Goal: Task Accomplishment & Management: Use online tool/utility

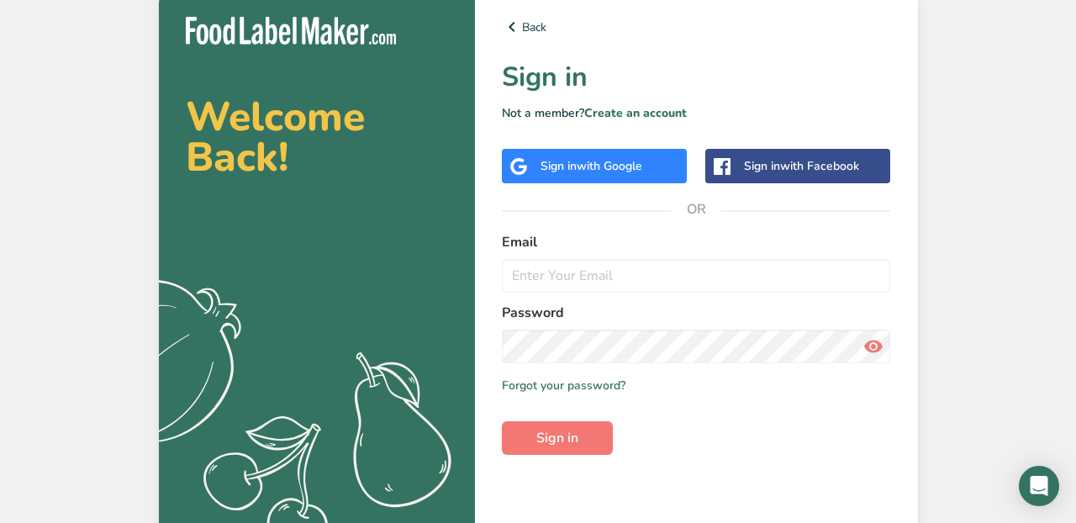
click at [630, 159] on span "with Google" at bounding box center [610, 166] width 66 height 16
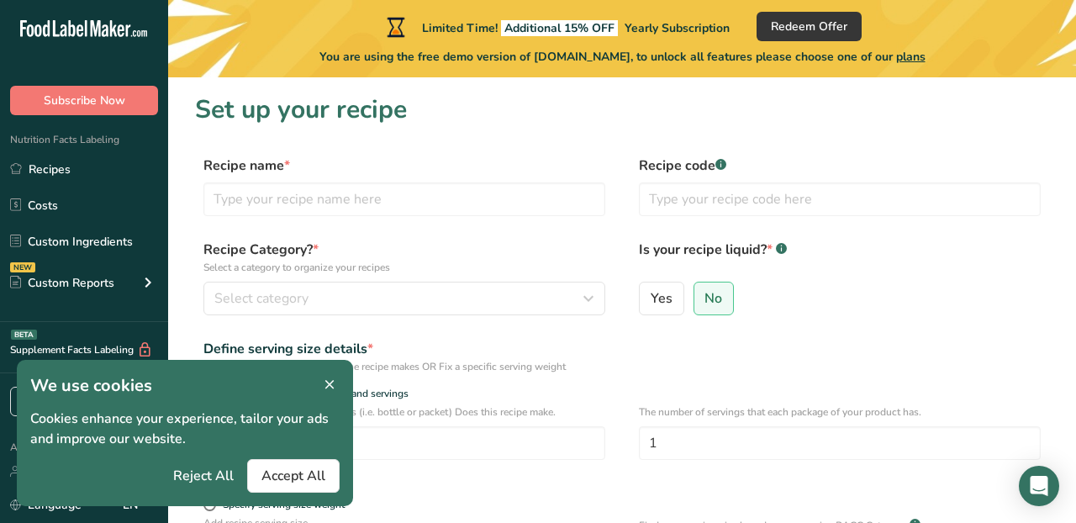
click at [329, 380] on icon at bounding box center [329, 385] width 15 height 24
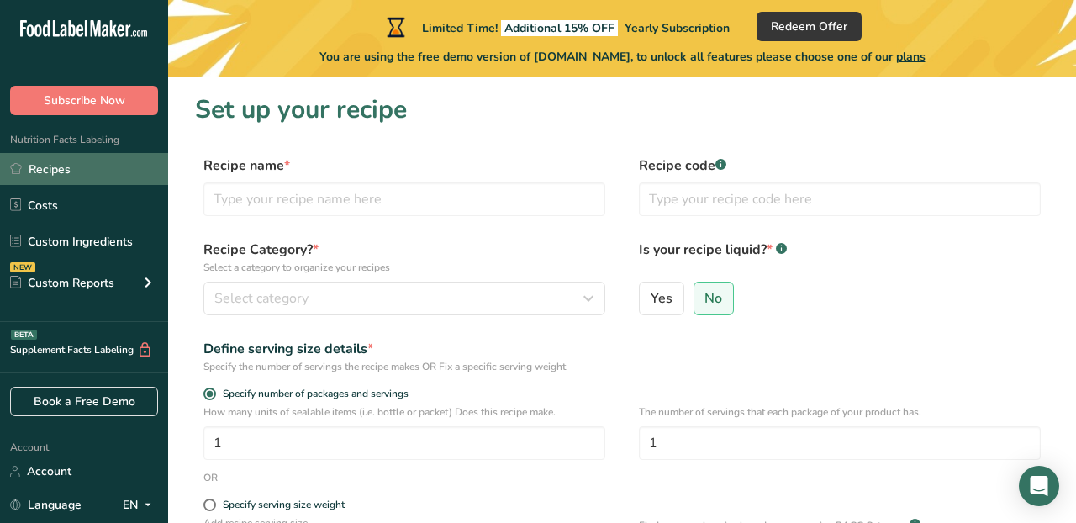
click at [109, 171] on link "Recipes" at bounding box center [84, 169] width 168 height 32
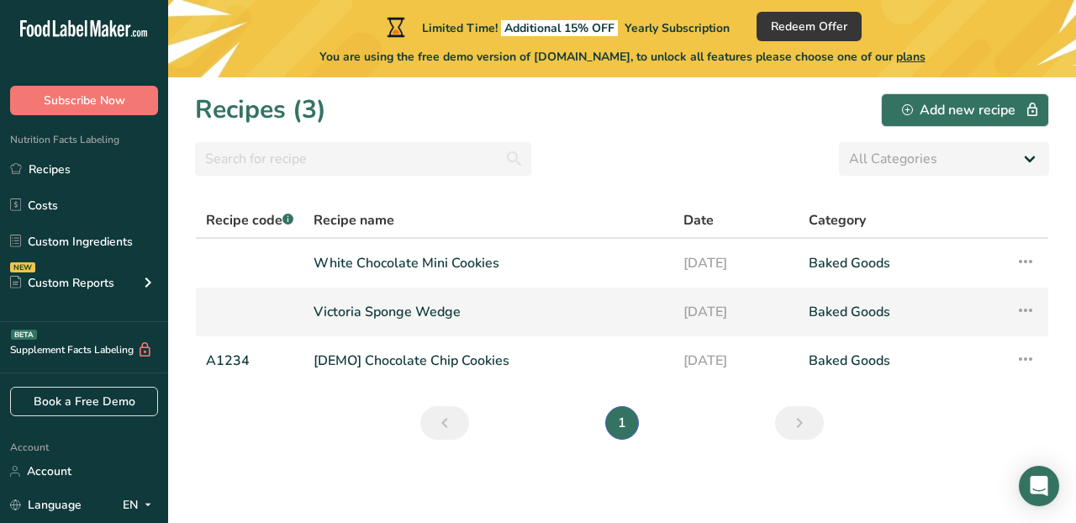
click at [460, 305] on link "Victoria Sponge Wedge" at bounding box center [489, 311] width 350 height 35
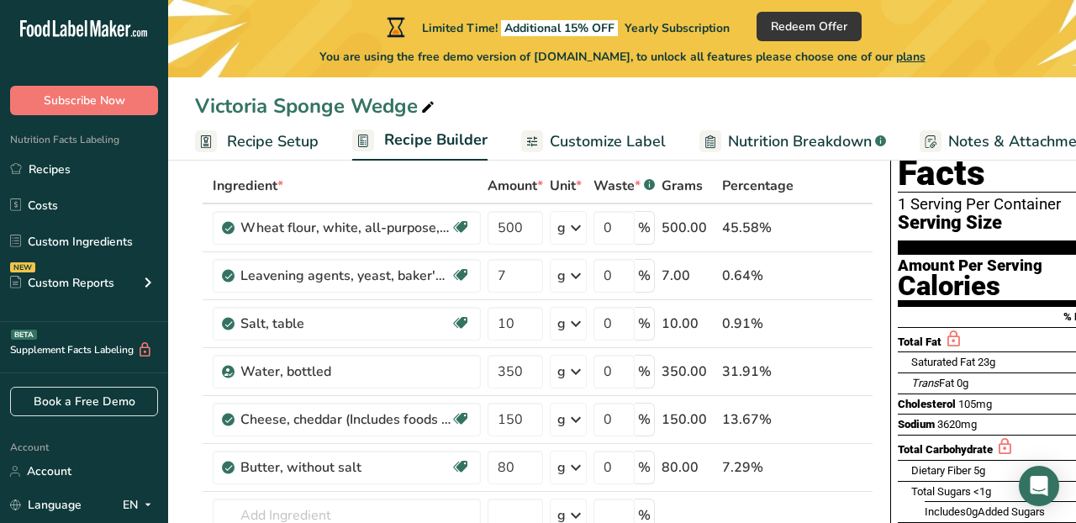
scroll to position [86, 0]
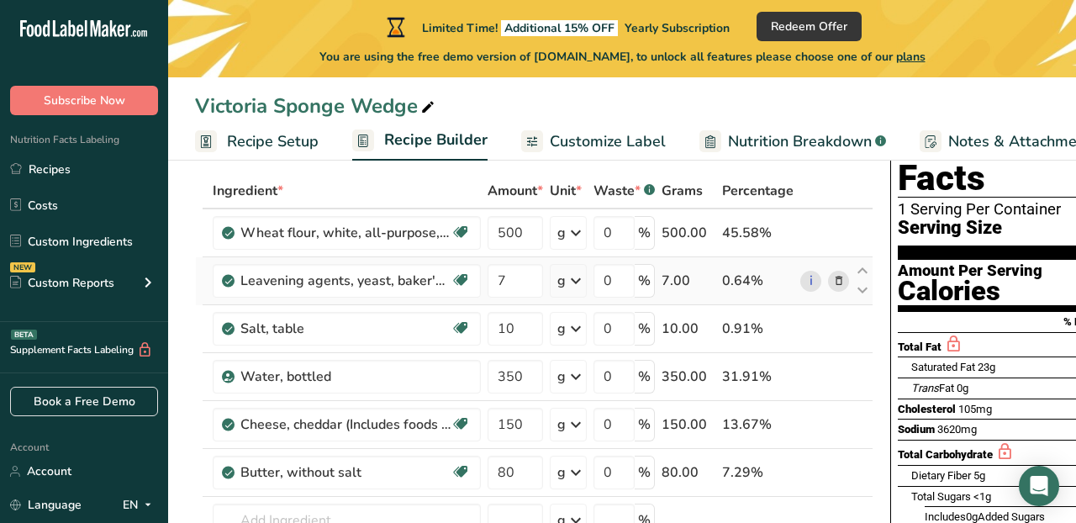
click at [833, 278] on icon at bounding box center [839, 281] width 12 height 18
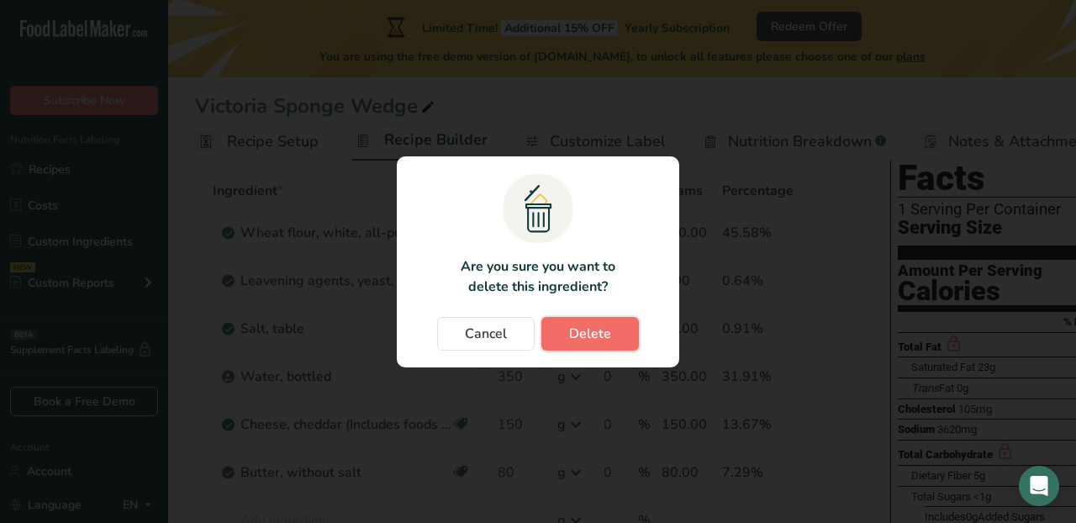
click at [580, 336] on span "Delete" at bounding box center [590, 334] width 42 height 20
type input "10"
type input "350"
type input "150"
type input "80"
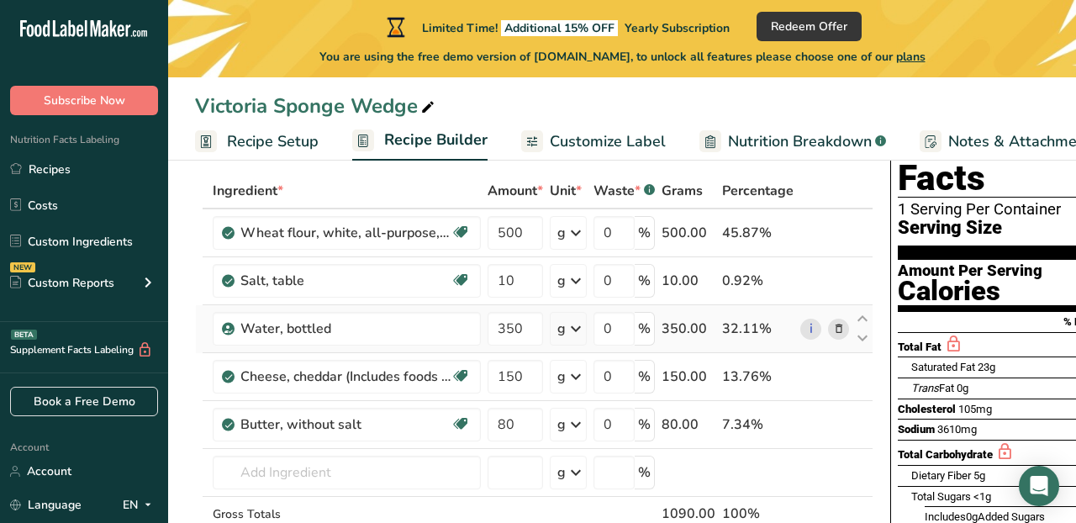
click at [835, 329] on icon at bounding box center [839, 329] width 12 height 18
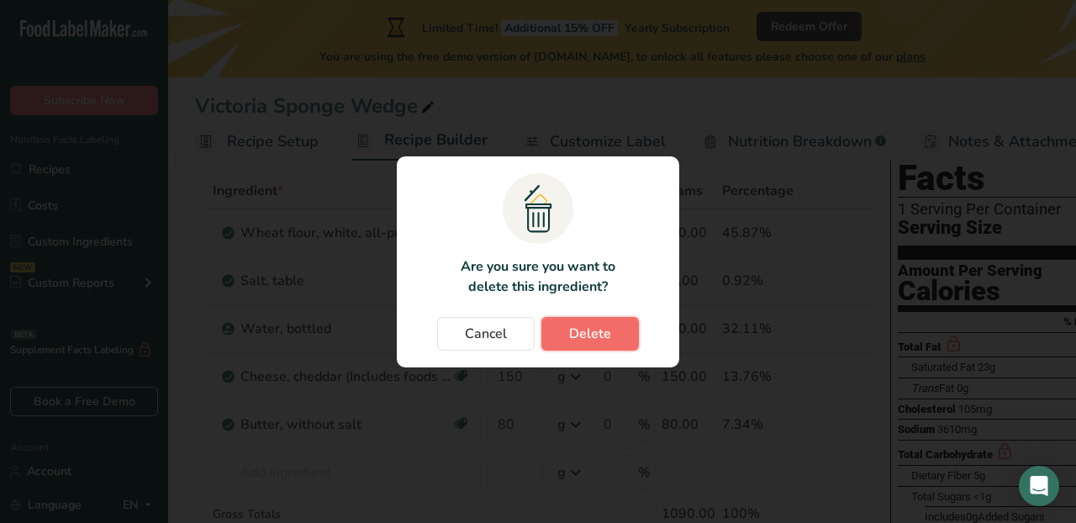
click at [587, 340] on span "Delete" at bounding box center [590, 334] width 42 height 20
type input "150"
type input "80"
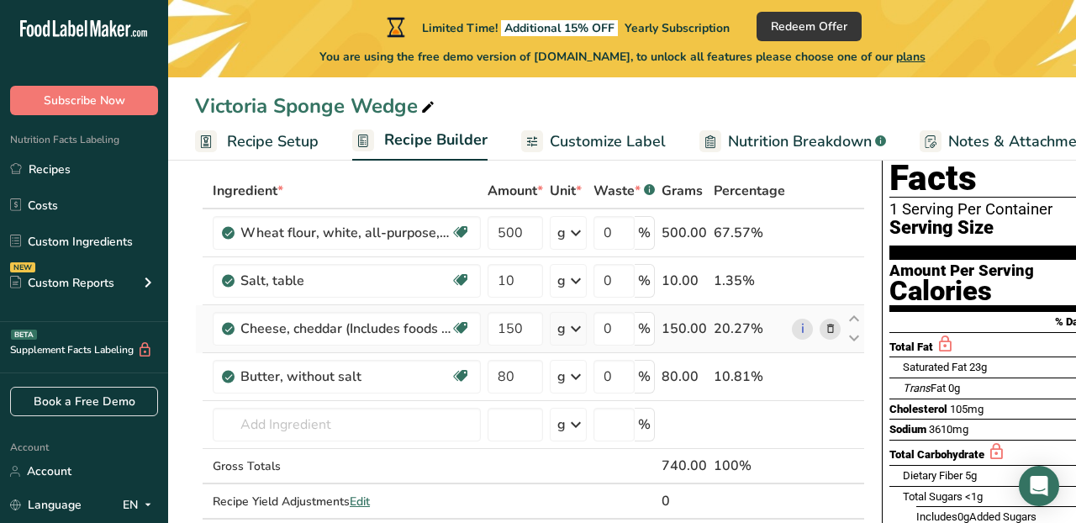
click at [825, 331] on icon at bounding box center [831, 329] width 12 height 18
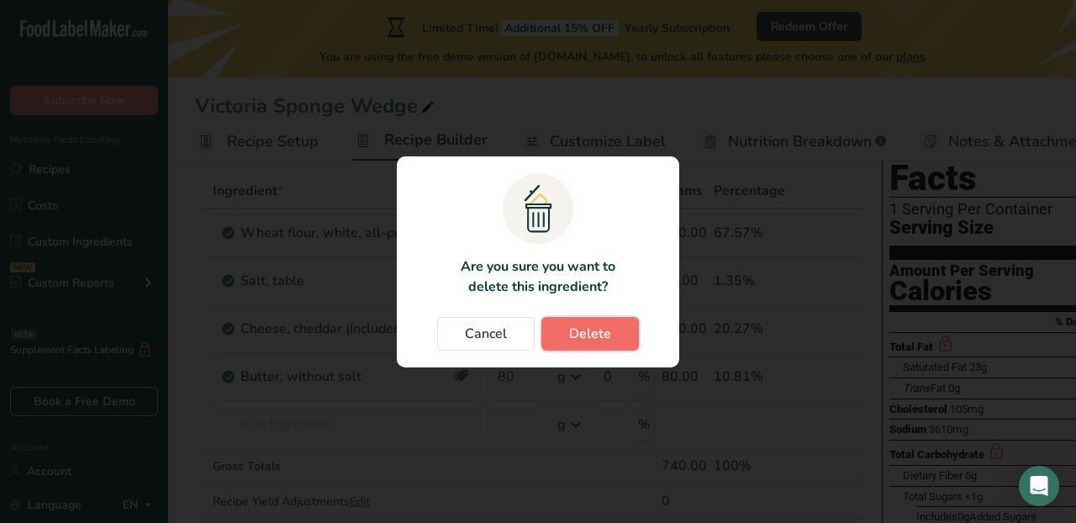
click at [571, 331] on span "Delete" at bounding box center [590, 334] width 42 height 20
type input "80"
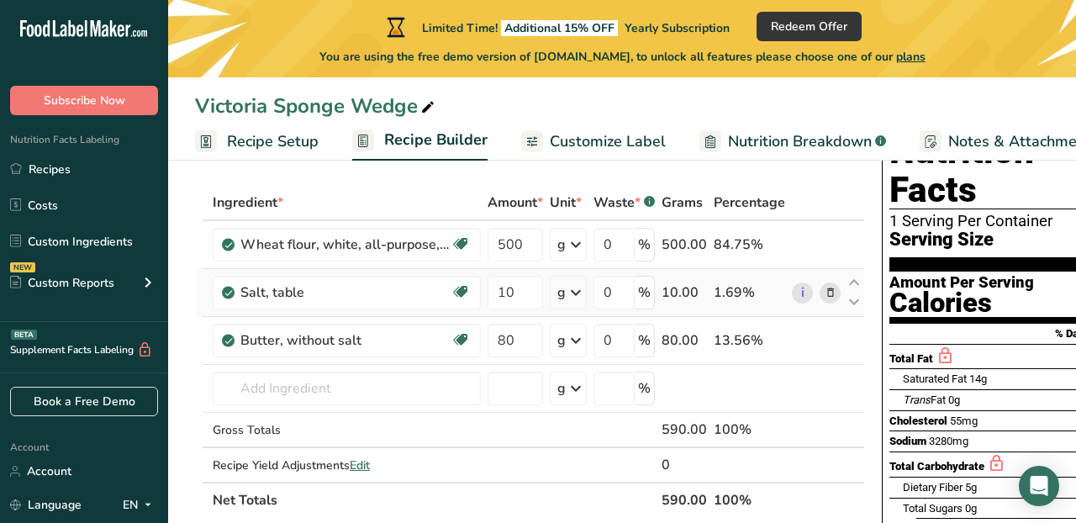
scroll to position [76, 0]
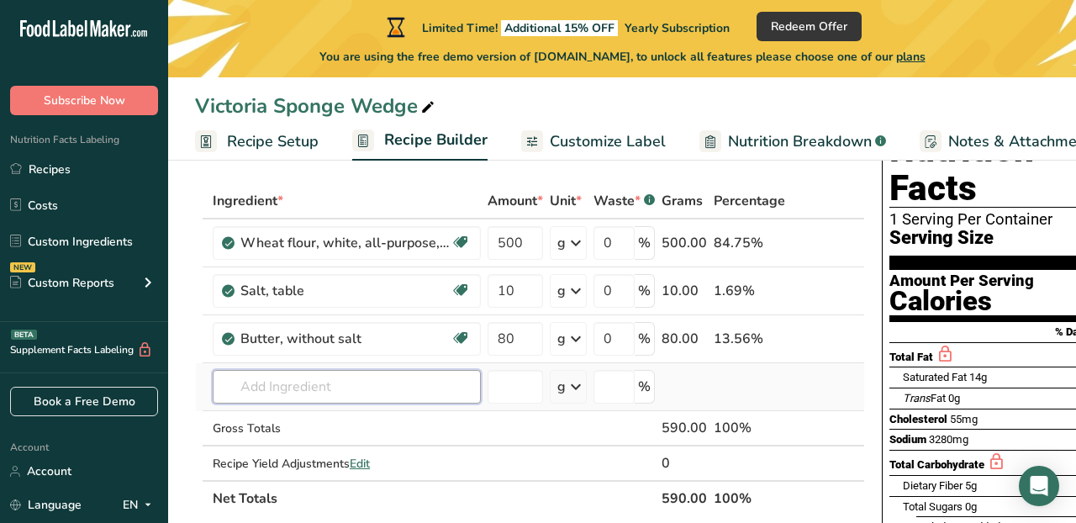
click at [356, 389] on input "text" at bounding box center [347, 387] width 268 height 34
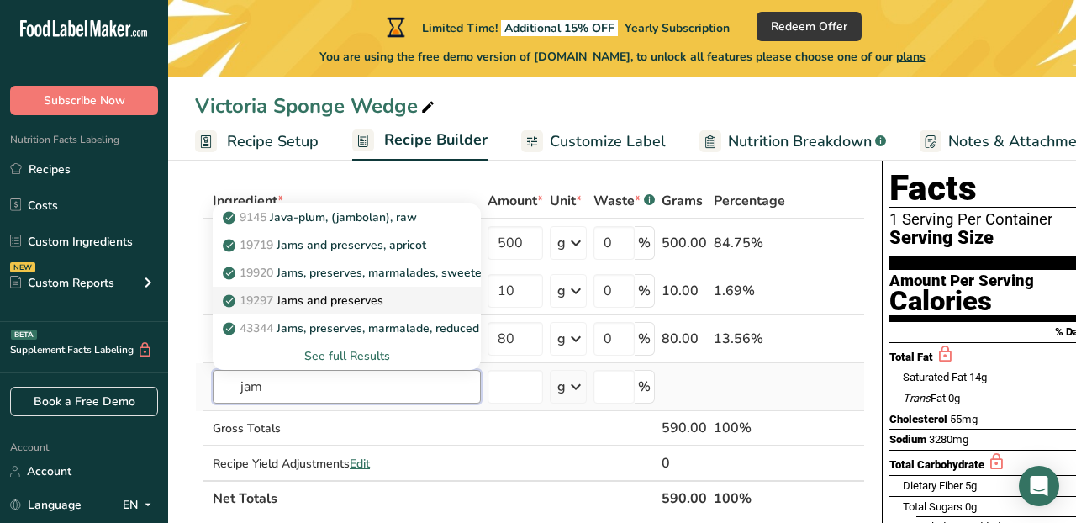
type input "jam"
click at [361, 304] on p "19297 Jams and preserves" at bounding box center [304, 301] width 157 height 18
type input "Jams and preserves"
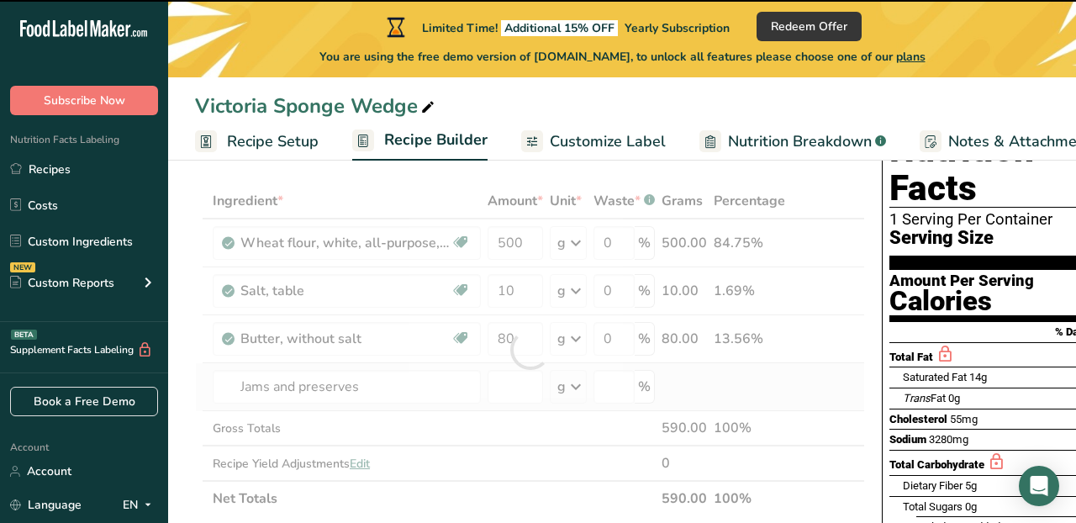
type input "0"
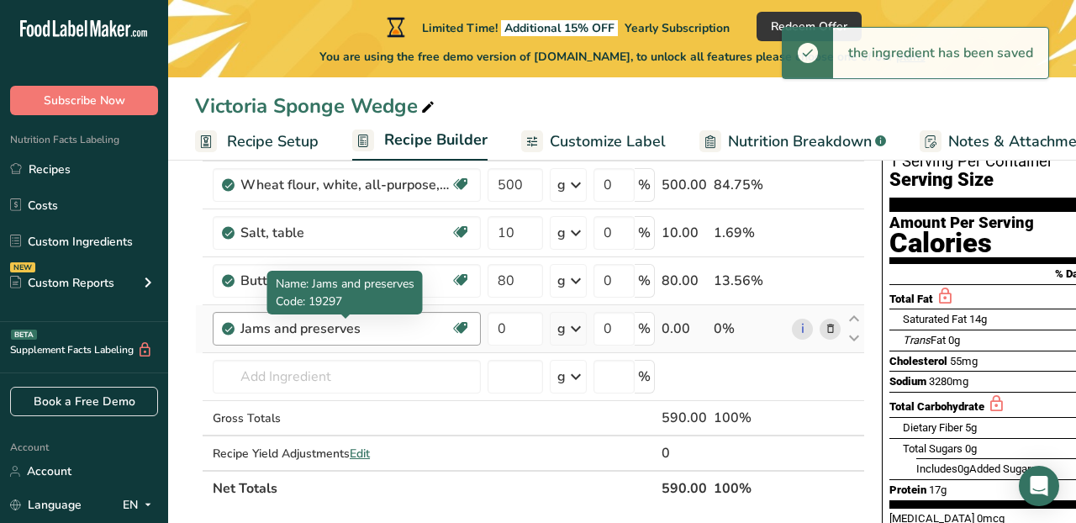
scroll to position [170, 0]
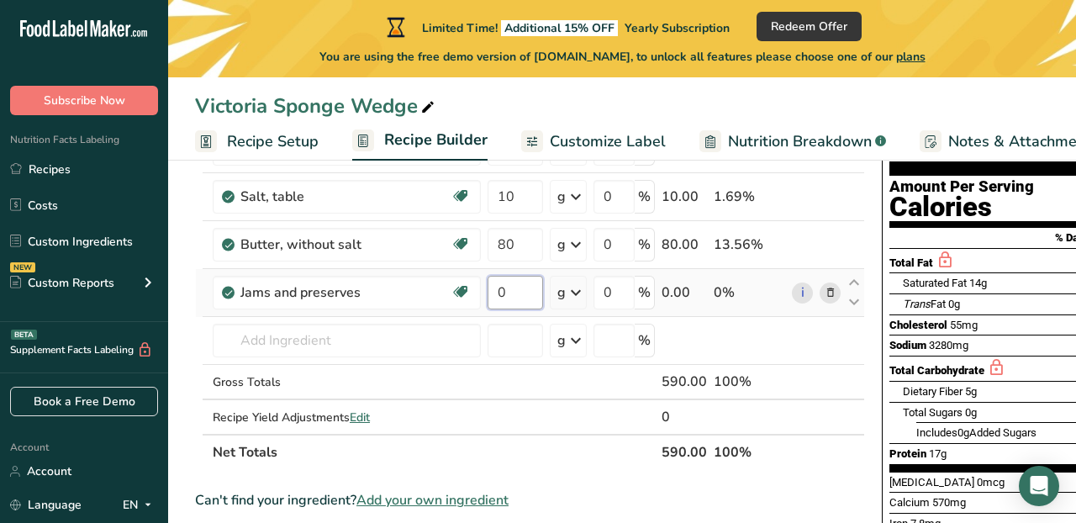
drag, startPoint x: 514, startPoint y: 298, endPoint x: 497, endPoint y: 296, distance: 17.0
click at [497, 296] on input "0" at bounding box center [515, 293] width 55 height 34
type input "40"
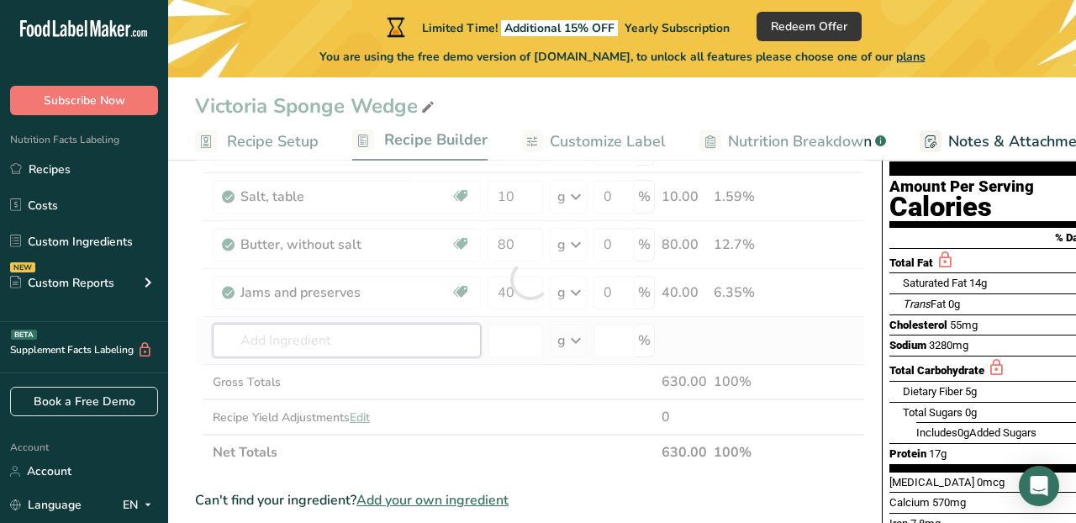
click at [420, 344] on div "Ingredient * Amount * Unit * Waste * .a-a{fill:#347362;}.b-a{fill:#fff;} Grams …" at bounding box center [530, 279] width 670 height 381
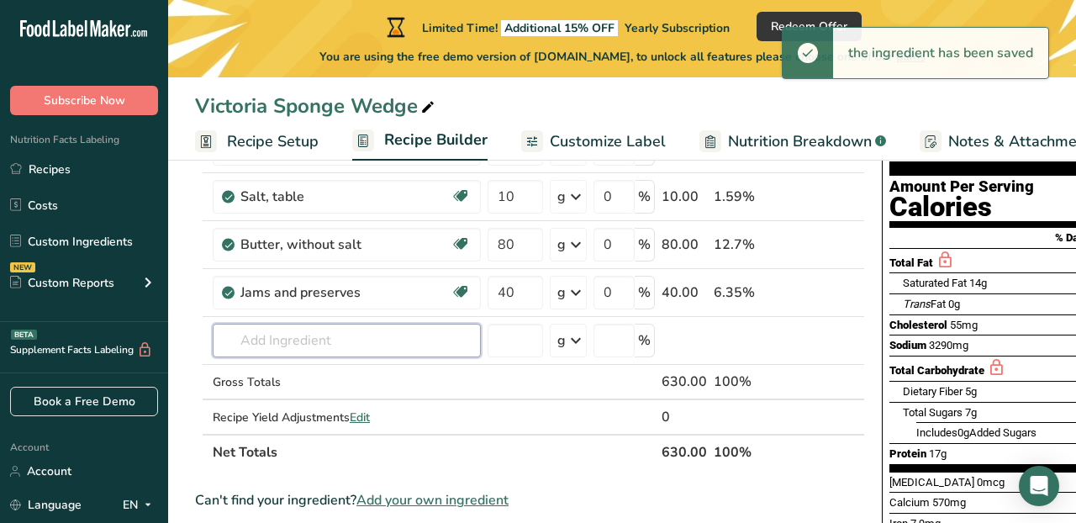
click at [419, 345] on input "text" at bounding box center [347, 341] width 268 height 34
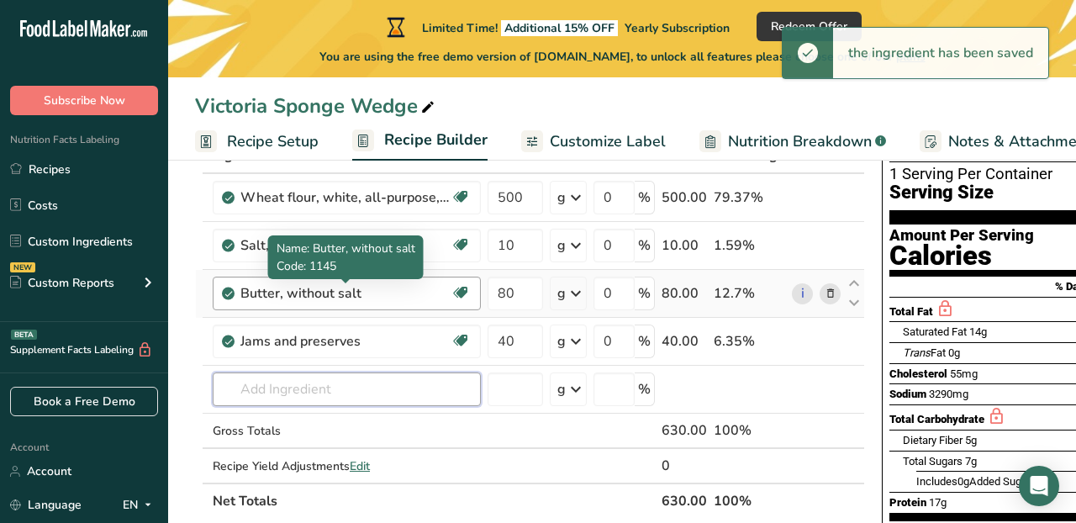
scroll to position [123, 0]
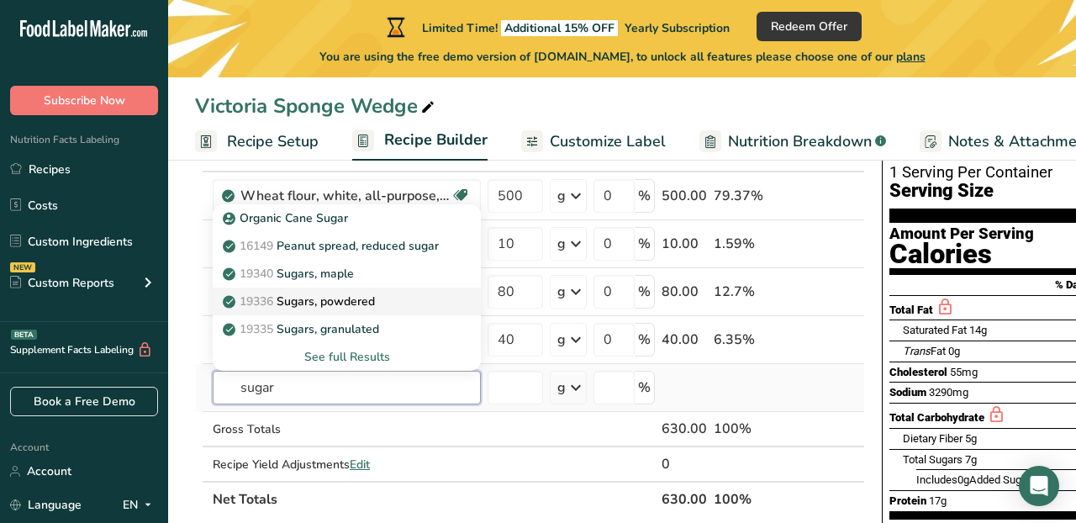
type input "sugar"
click at [399, 296] on div "19336 Sugars, powdered" at bounding box center [333, 302] width 214 height 18
type input "Sugars, powdered"
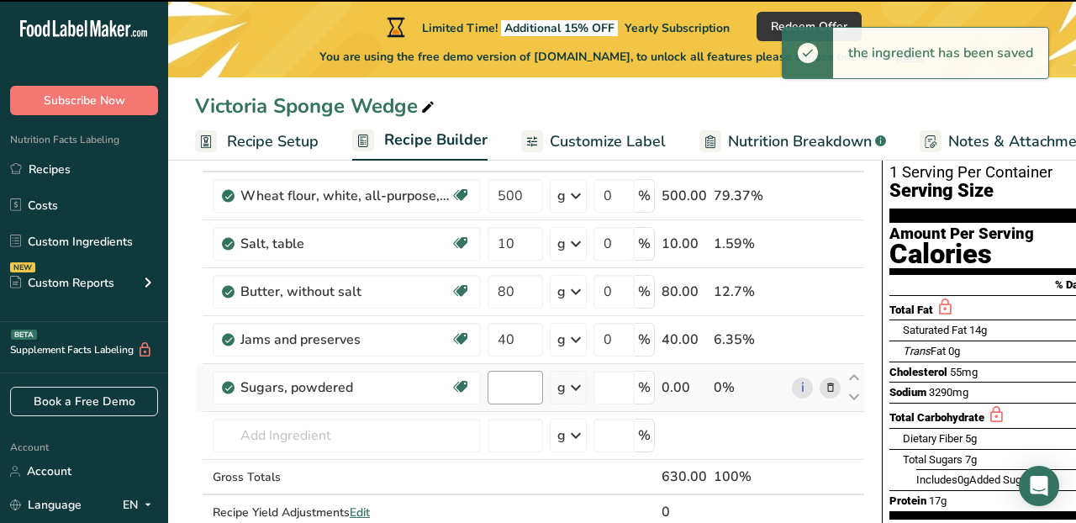
type input "0"
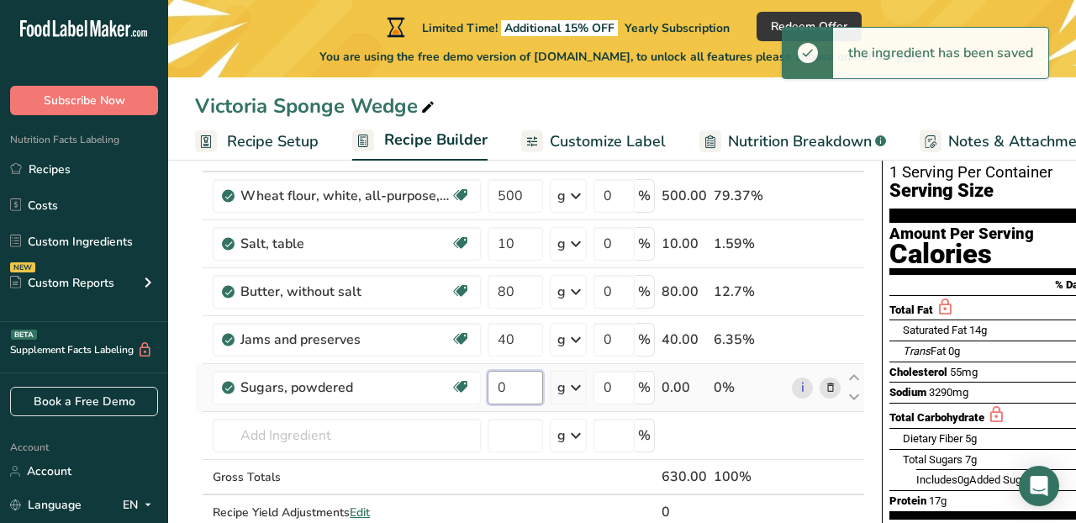
drag, startPoint x: 517, startPoint y: 386, endPoint x: 497, endPoint y: 386, distance: 20.2
click at [497, 386] on input "0" at bounding box center [515, 388] width 55 height 34
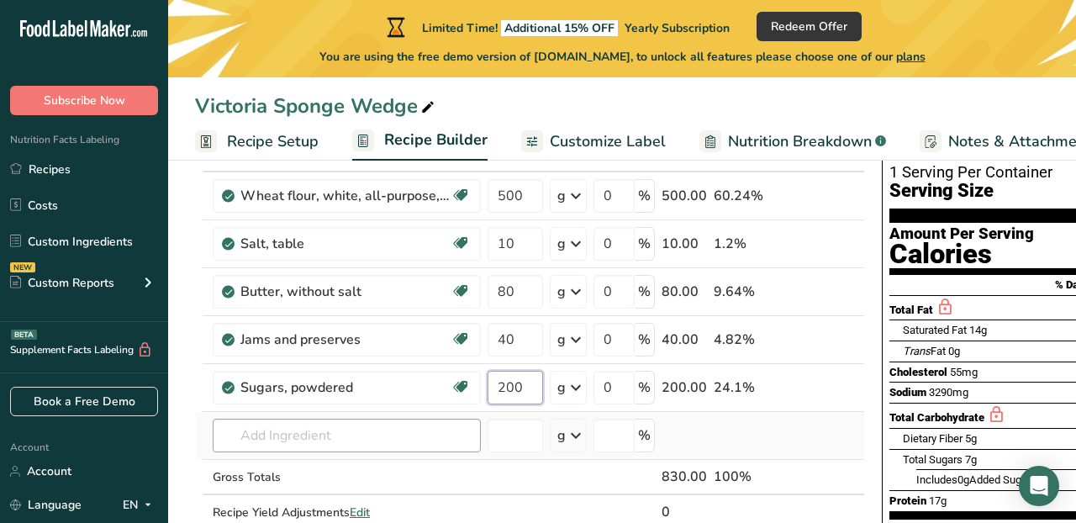
type input "200"
click at [430, 431] on div "Ingredient * Amount * Unit * Waste * .a-a{fill:#347362;}.b-a{fill:#fff;} Grams …" at bounding box center [530, 350] width 670 height 429
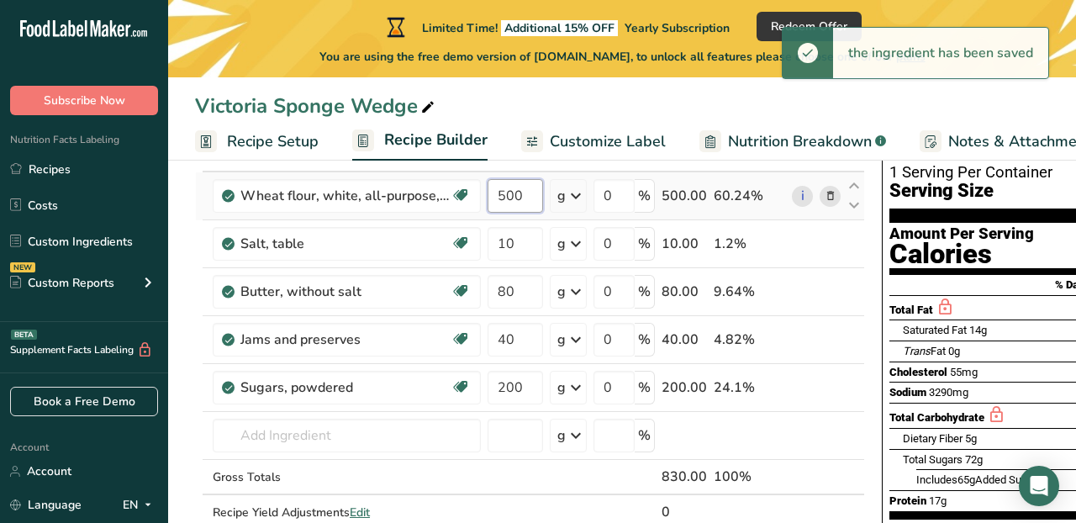
drag, startPoint x: 524, startPoint y: 195, endPoint x: 497, endPoint y: 193, distance: 26.9
click at [497, 194] on input "500" at bounding box center [515, 196] width 55 height 34
type input "2"
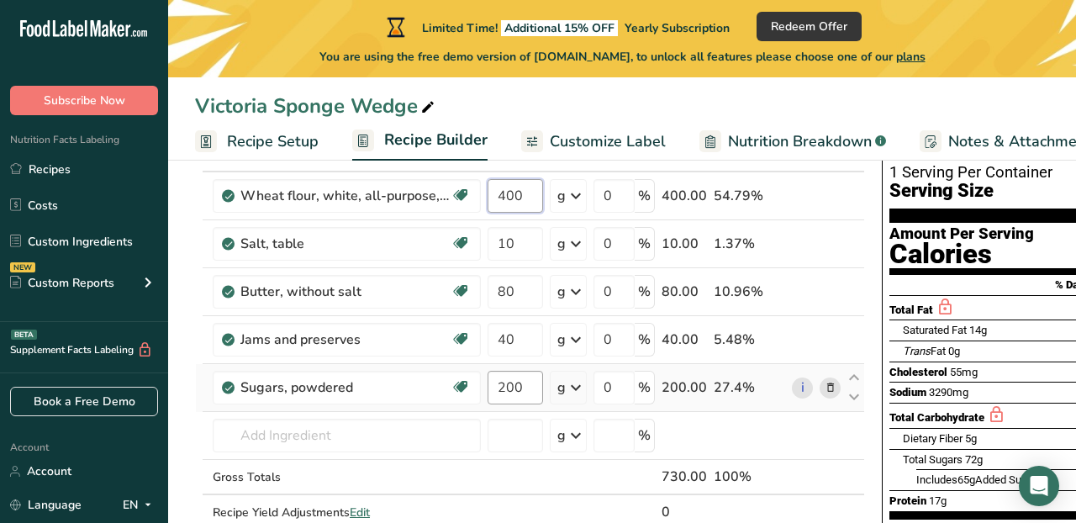
type input "400"
click at [511, 388] on div "Ingredient * Amount * Unit * Waste * .a-a{fill:#347362;}.b-a{fill:#fff;} Grams …" at bounding box center [530, 350] width 670 height 429
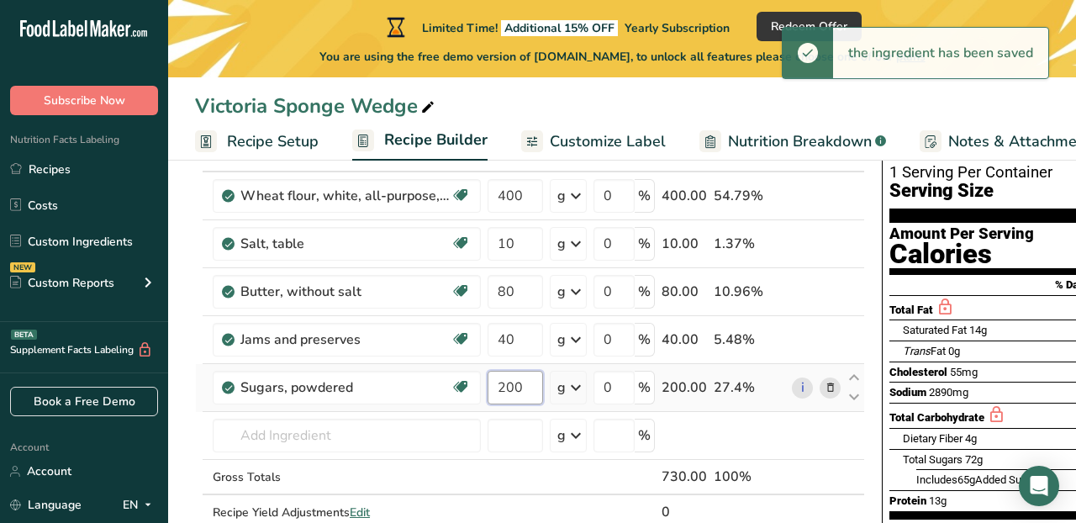
click at [504, 389] on input "200" at bounding box center [515, 388] width 55 height 34
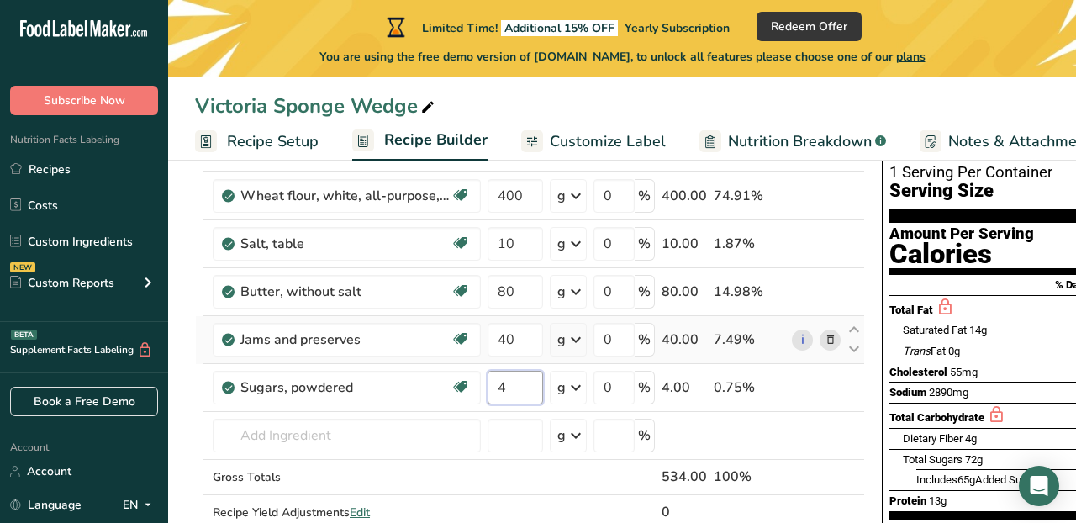
type input "4"
click at [506, 317] on div "Ingredient * Amount * Unit * Waste * .a-a{fill:#347362;}.b-a{fill:#fff;} Grams …" at bounding box center [530, 350] width 670 height 429
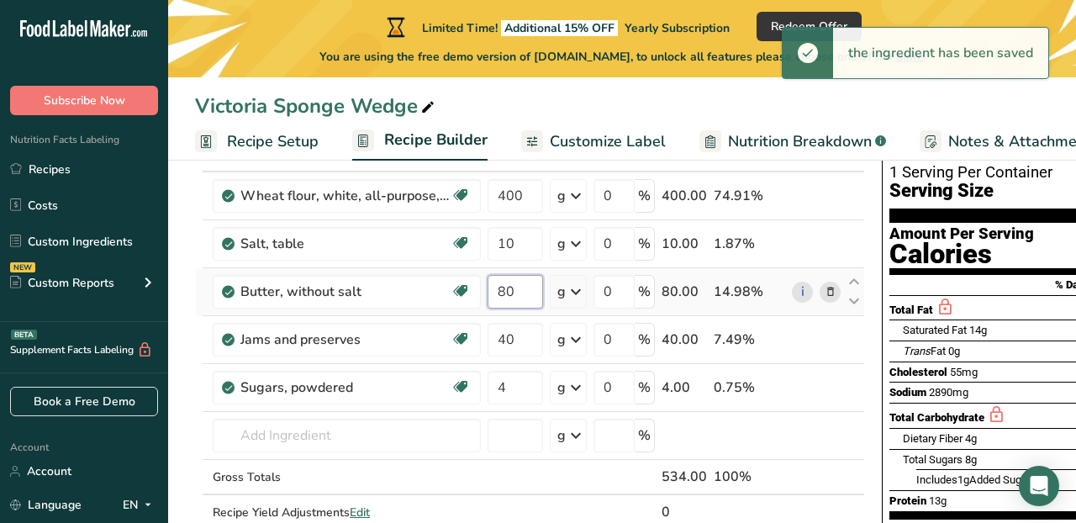
click at [519, 296] on input "80" at bounding box center [515, 292] width 55 height 34
type input "8"
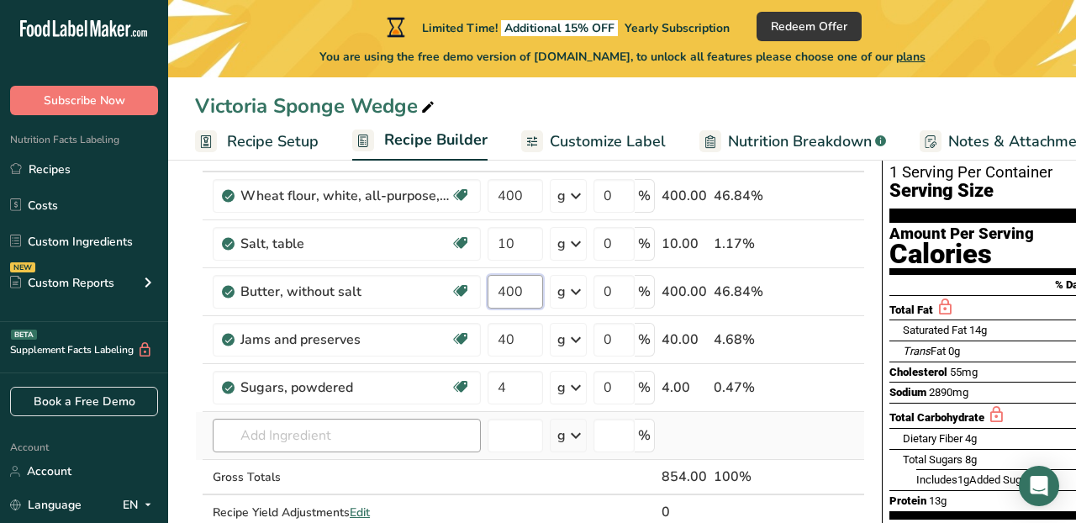
type input "400"
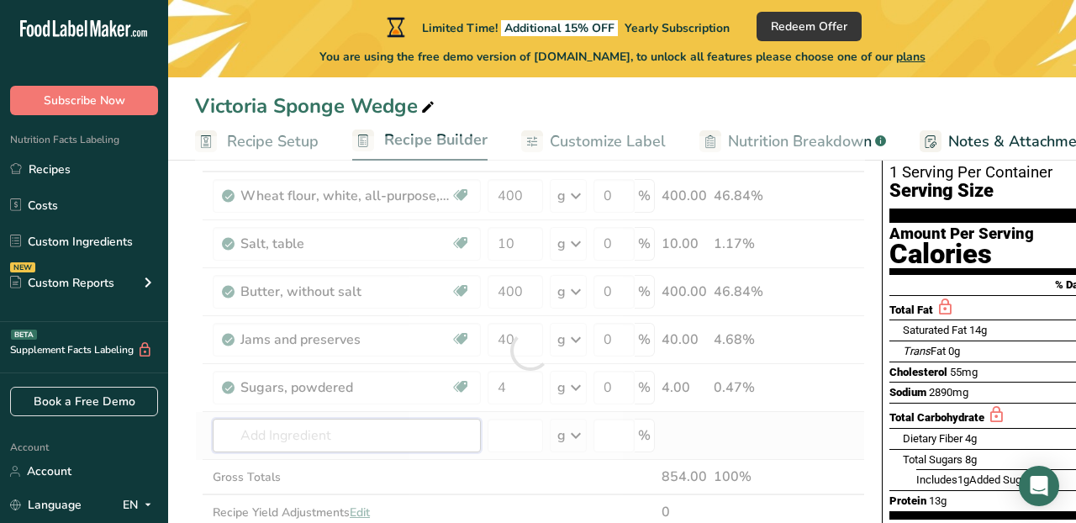
click at [329, 435] on div "Ingredient * Amount * Unit * Waste * .a-a{fill:#347362;}.b-a{fill:#fff;} Grams …" at bounding box center [530, 350] width 670 height 429
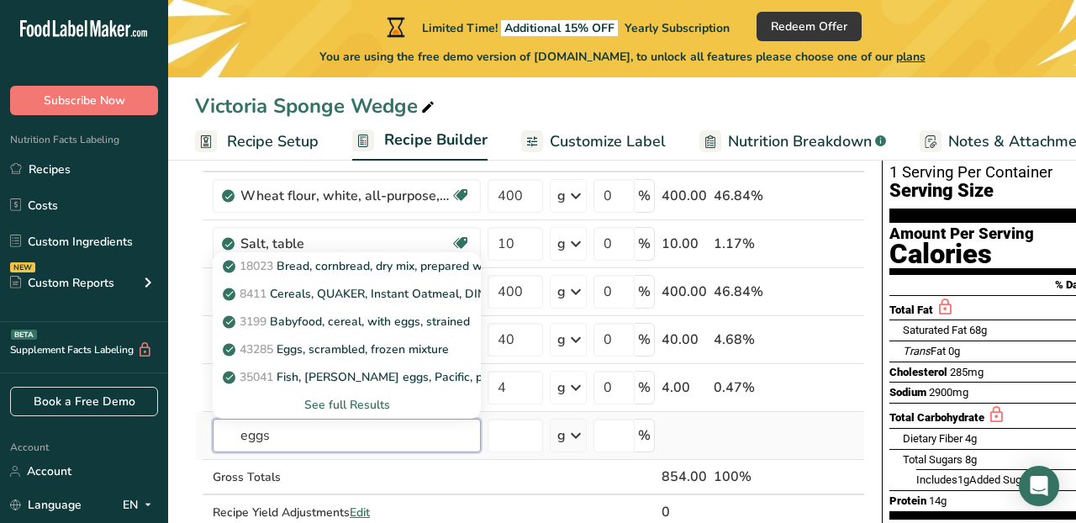
type input "eggs"
click at [345, 398] on div "See full Results" at bounding box center [346, 405] width 241 height 18
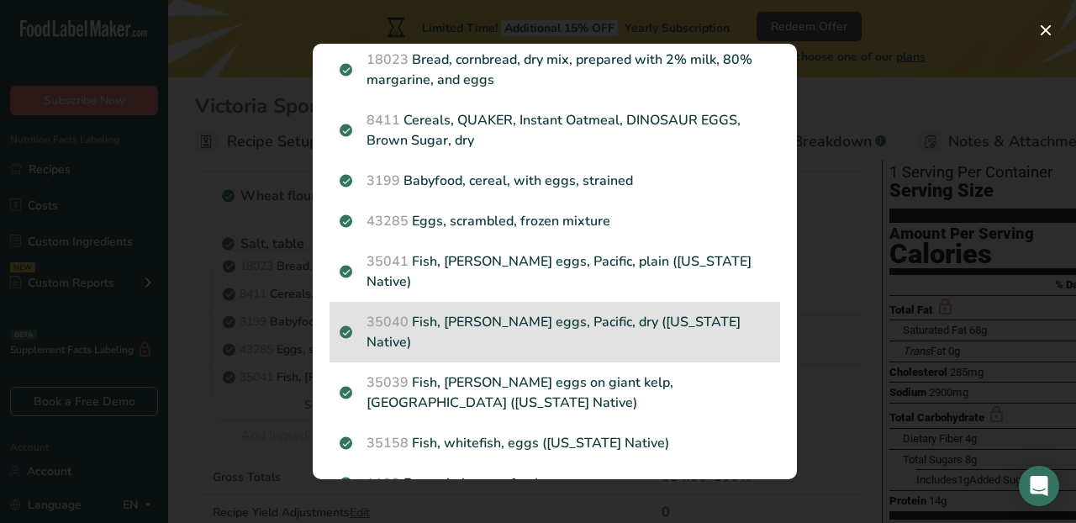
scroll to position [55, 0]
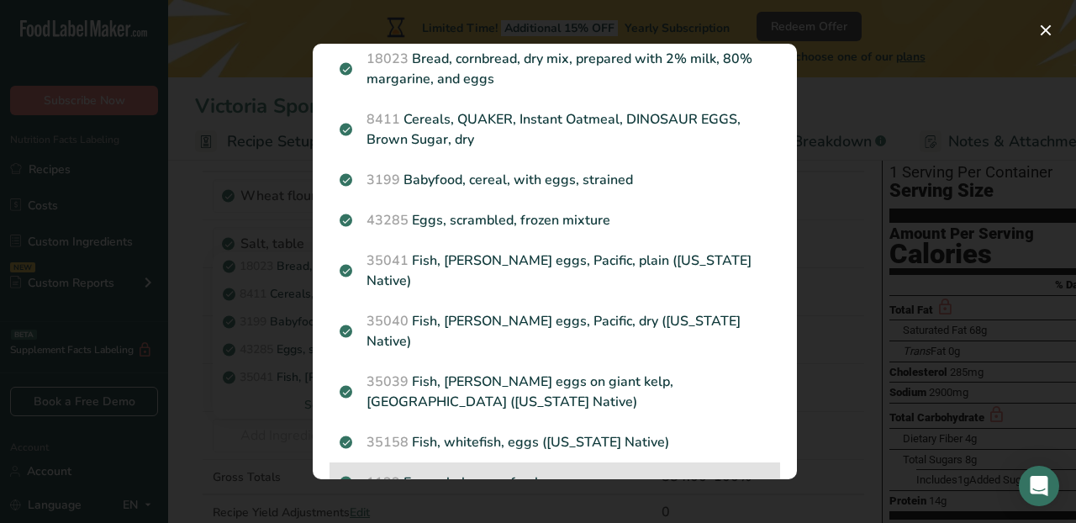
click at [449, 472] on p "1123 Egg, whole, raw, fresh" at bounding box center [555, 482] width 430 height 20
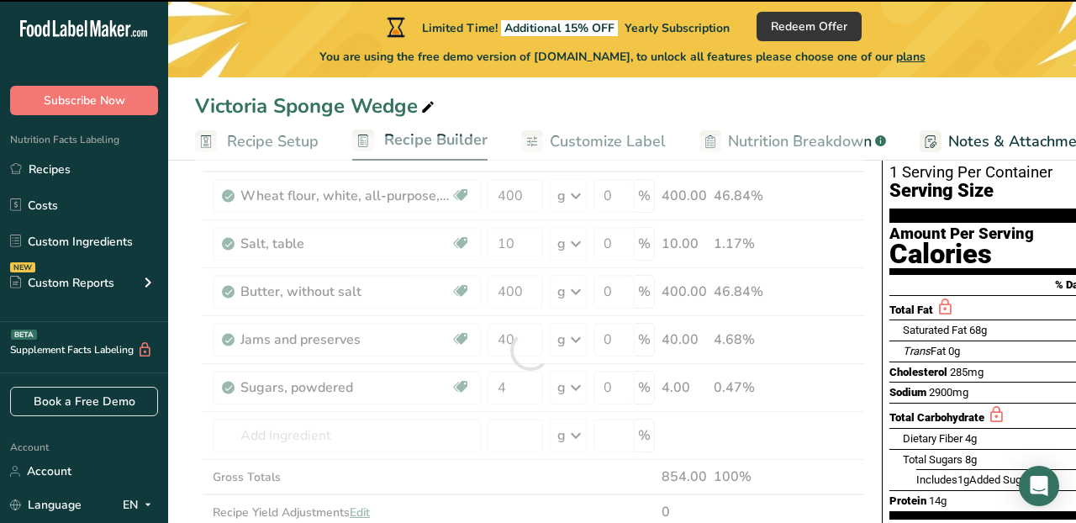
type input "0"
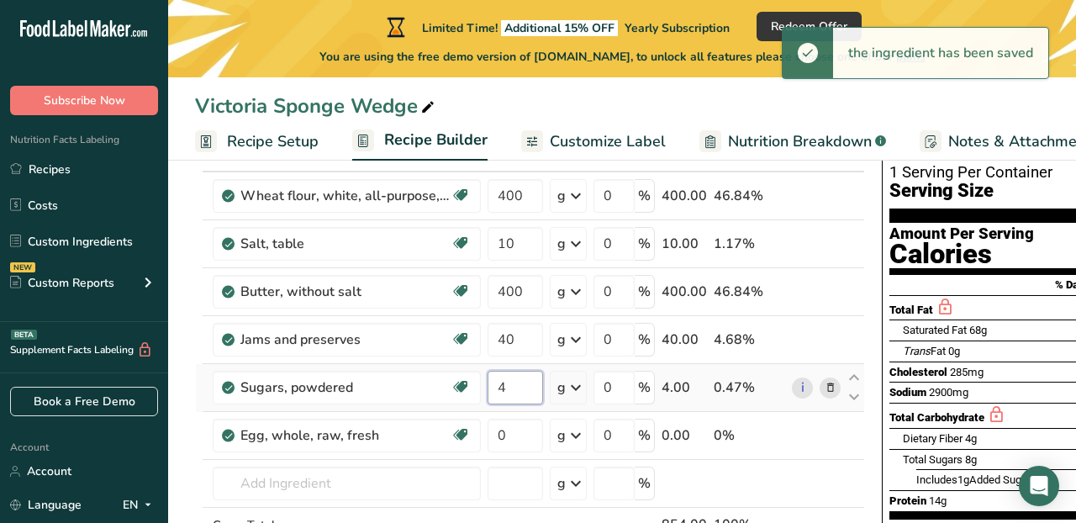
drag, startPoint x: 511, startPoint y: 388, endPoint x: 499, endPoint y: 388, distance: 11.8
click at [499, 388] on input "4" at bounding box center [515, 388] width 55 height 34
type input "8"
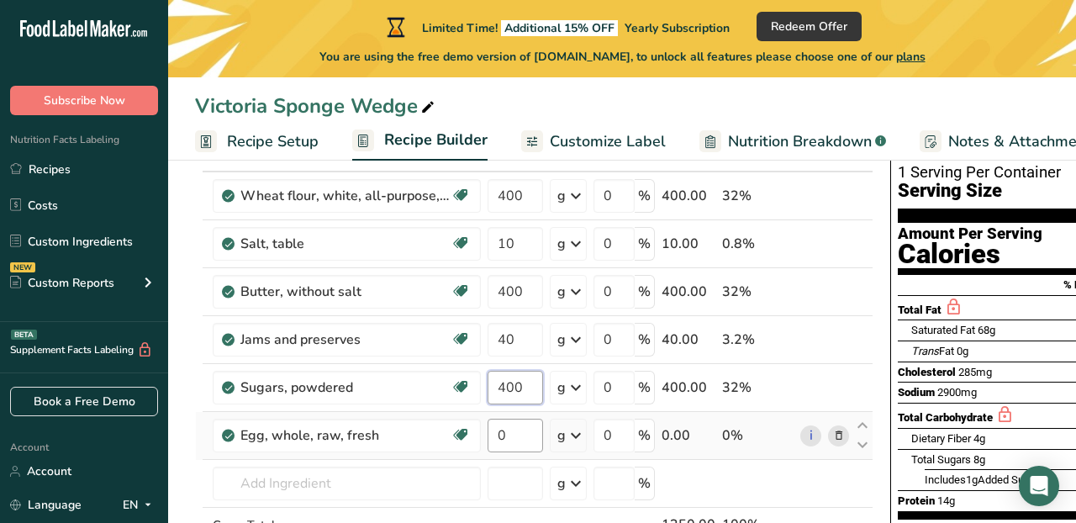
type input "400"
click at [503, 431] on div "Ingredient * Amount * Unit * Waste * .a-a{fill:#347362;}.b-a{fill:#fff;} Grams …" at bounding box center [534, 374] width 678 height 477
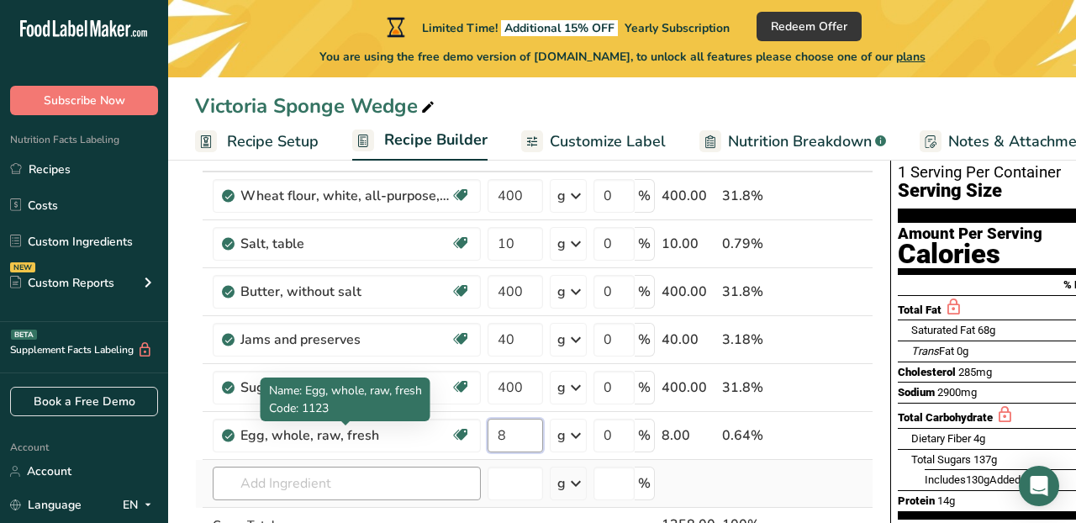
type input "8"
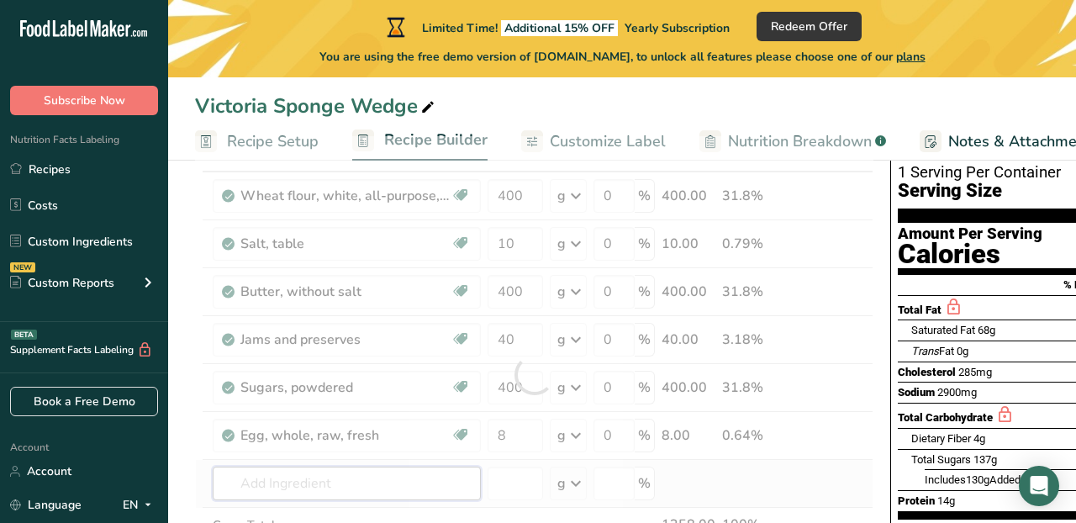
click at [424, 481] on div "Ingredient * Amount * Unit * Waste * .a-a{fill:#347362;}.b-a{fill:#fff;} Grams …" at bounding box center [534, 374] width 678 height 477
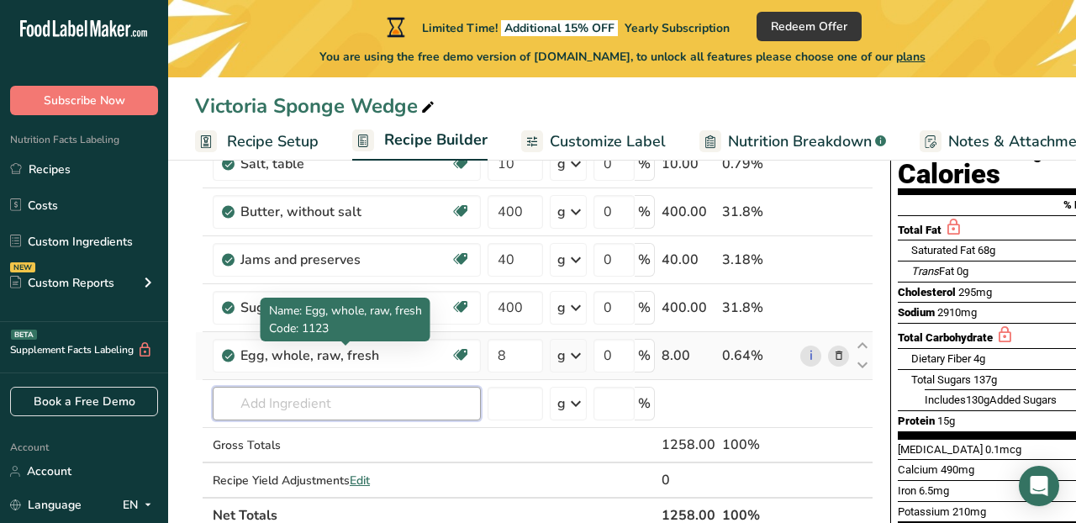
scroll to position [213, 0]
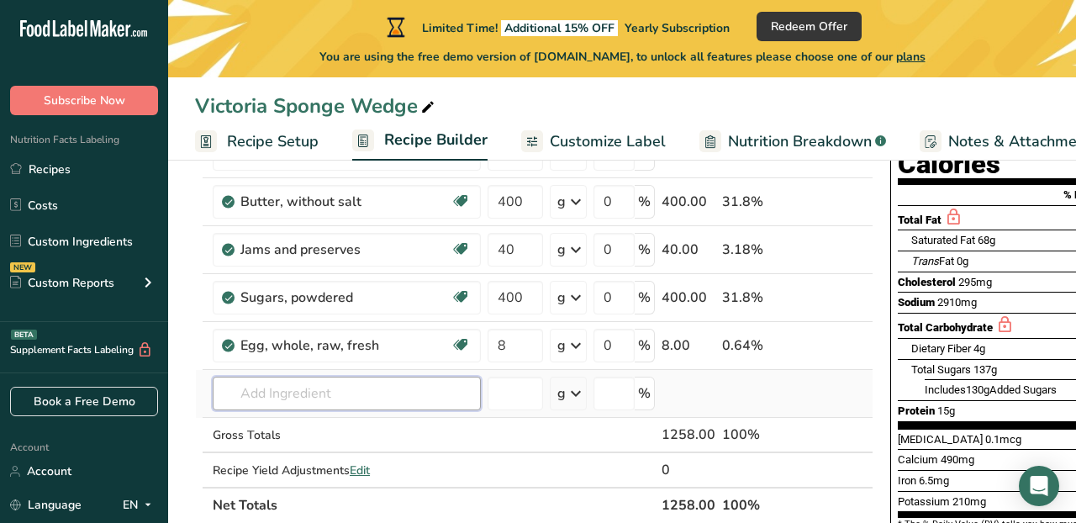
click at [364, 391] on input "text" at bounding box center [347, 394] width 268 height 34
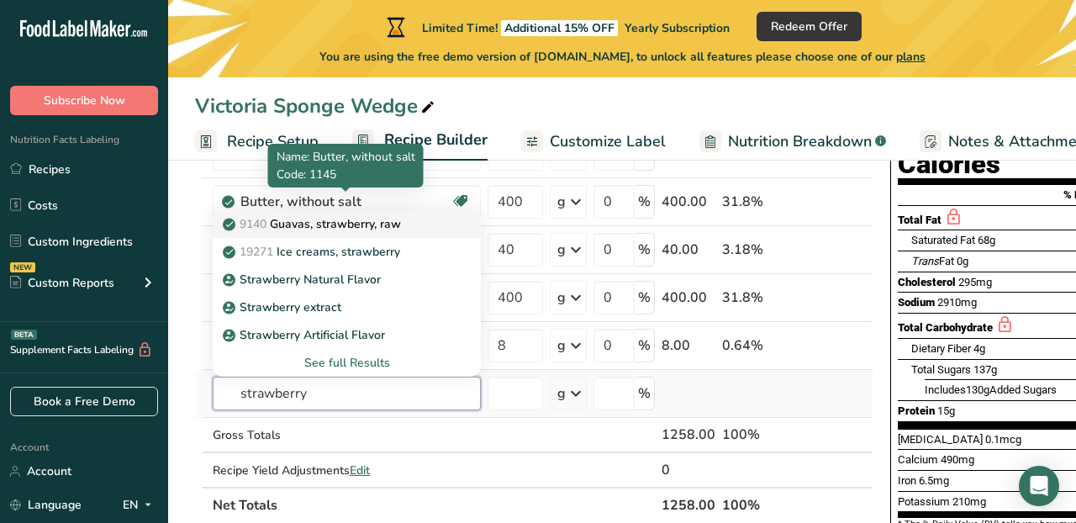
type input "strawberry"
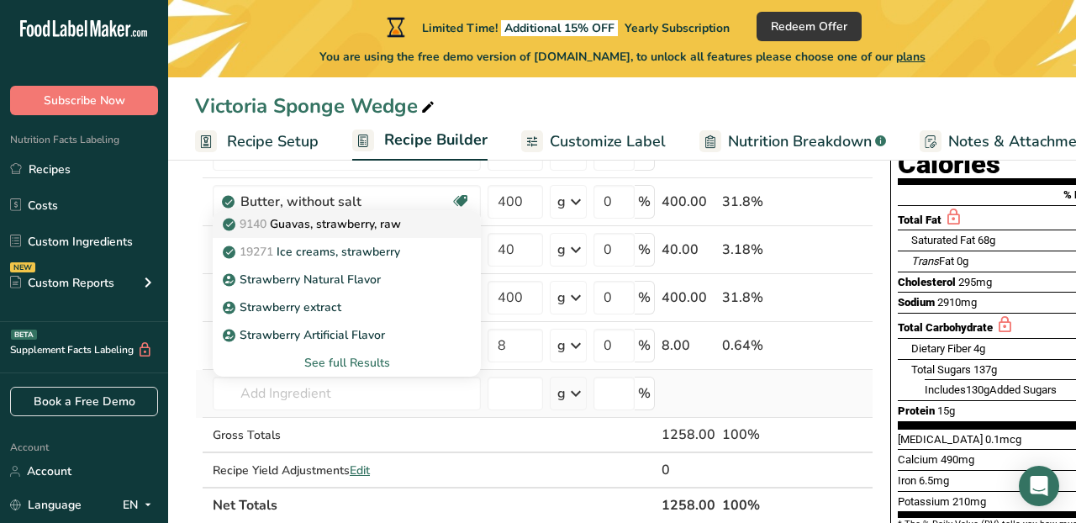
click at [367, 223] on p "9140 Guavas, strawberry, raw" at bounding box center [313, 224] width 175 height 18
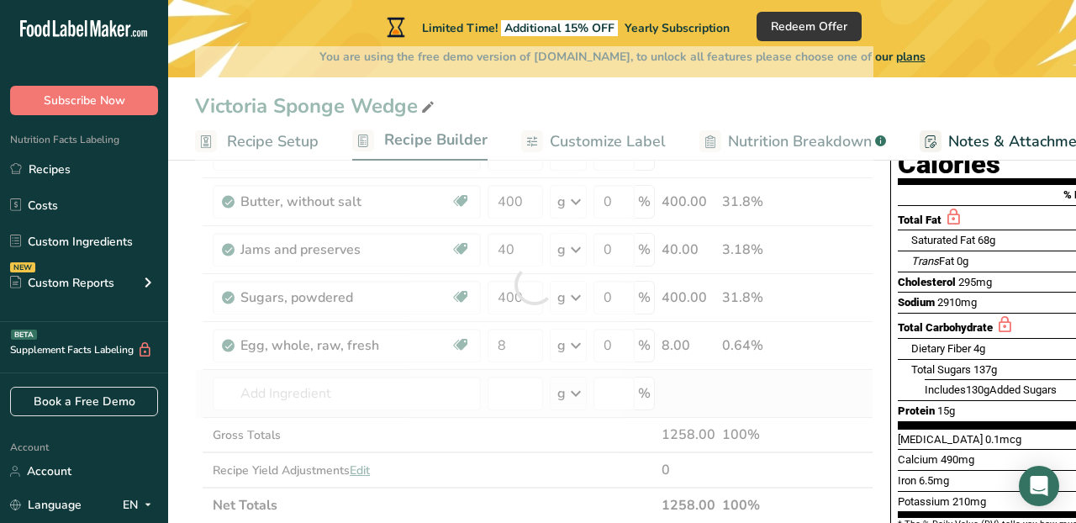
type input "Guavas, strawberry, raw"
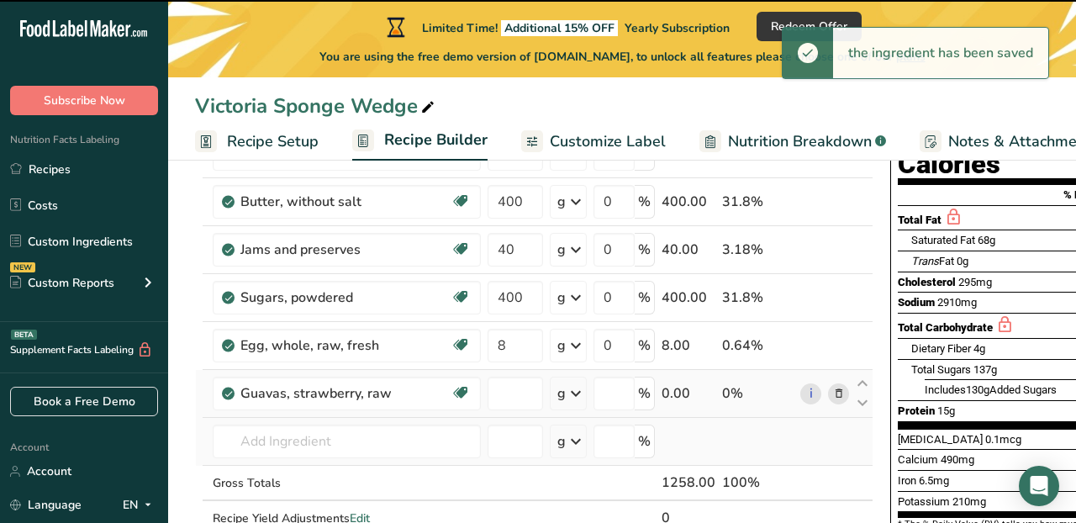
type input "0"
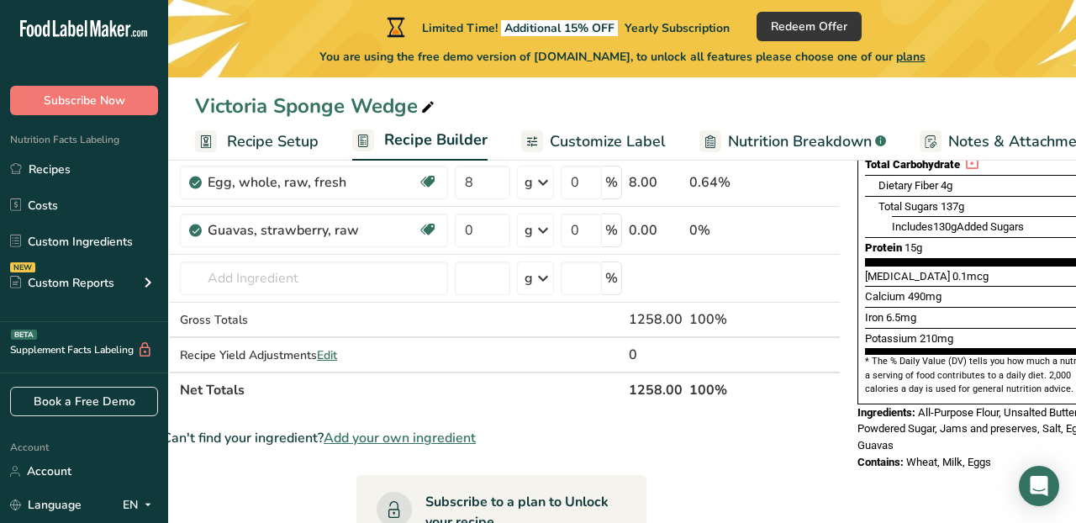
scroll to position [0, 0]
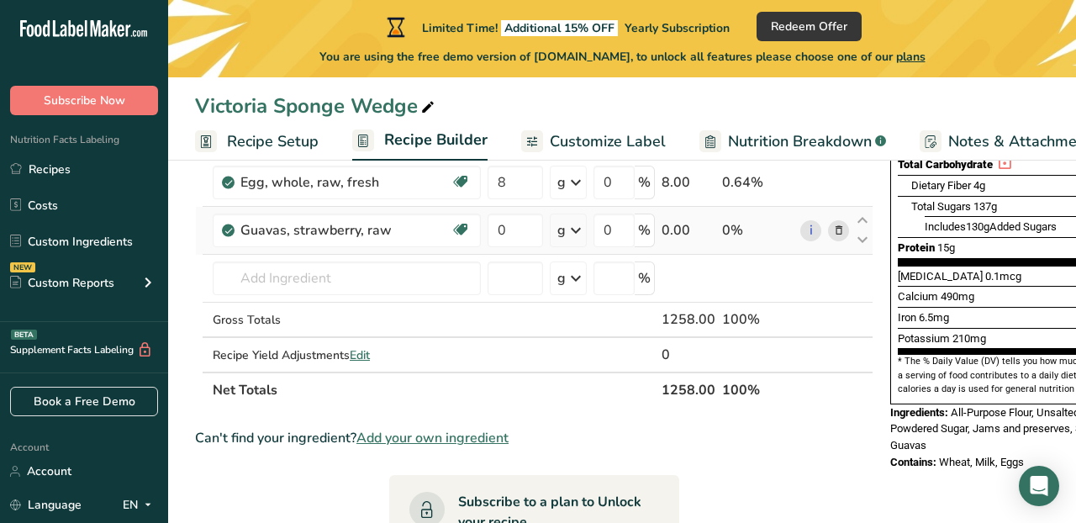
click at [839, 226] on icon at bounding box center [839, 231] width 12 height 18
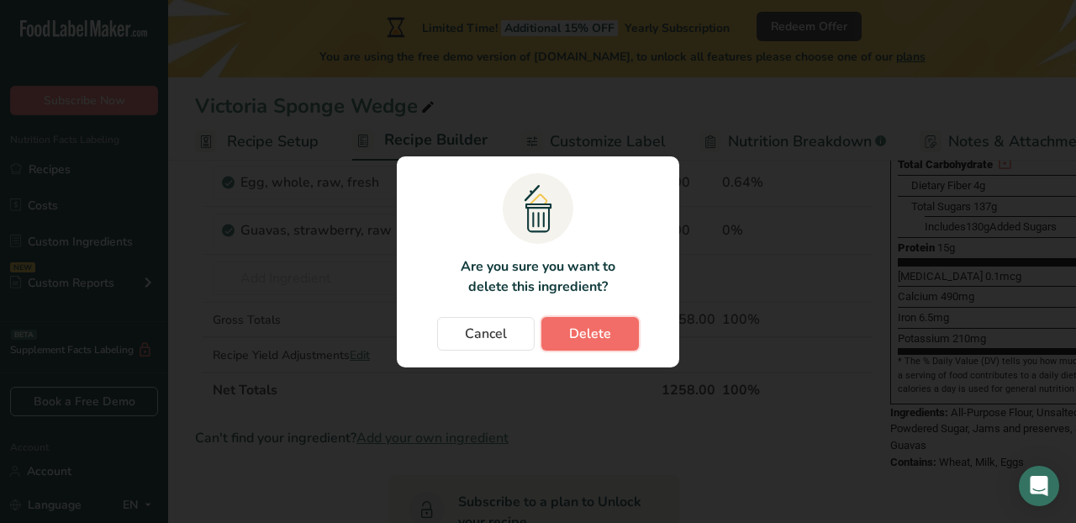
click at [561, 324] on button "Delete" at bounding box center [590, 334] width 98 height 34
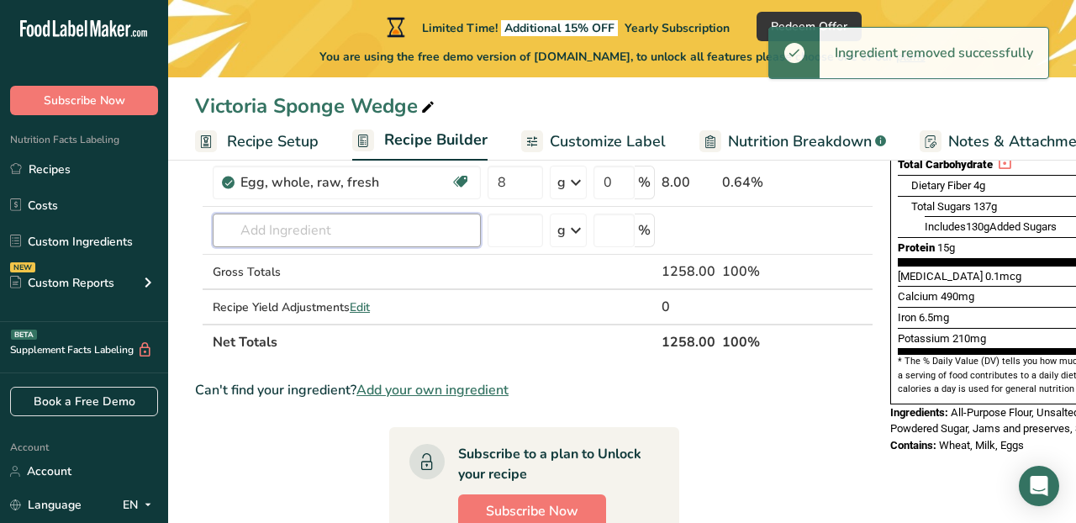
click at [309, 235] on input "text" at bounding box center [347, 230] width 268 height 34
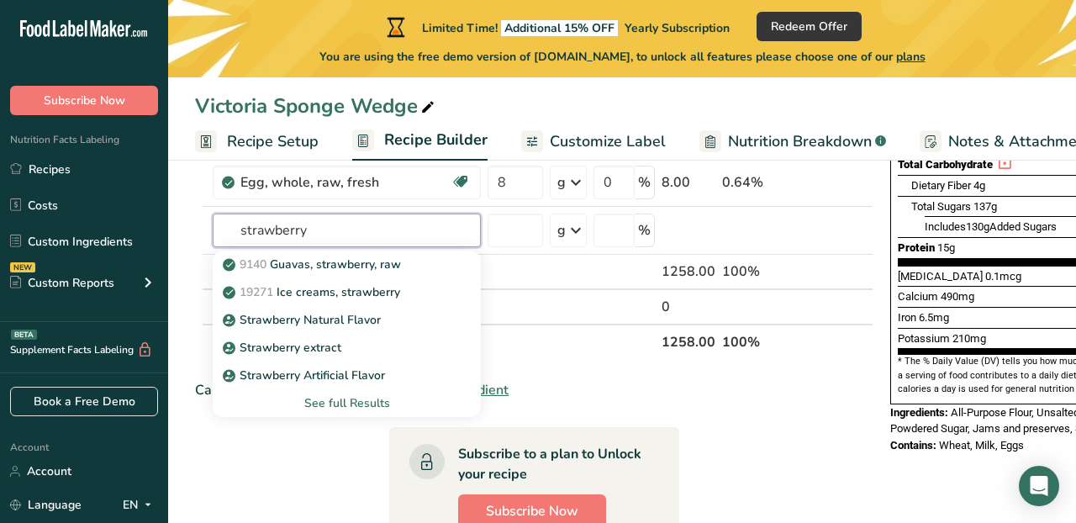
type input "strawberry"
click at [327, 397] on div "See full Results" at bounding box center [346, 403] width 241 height 18
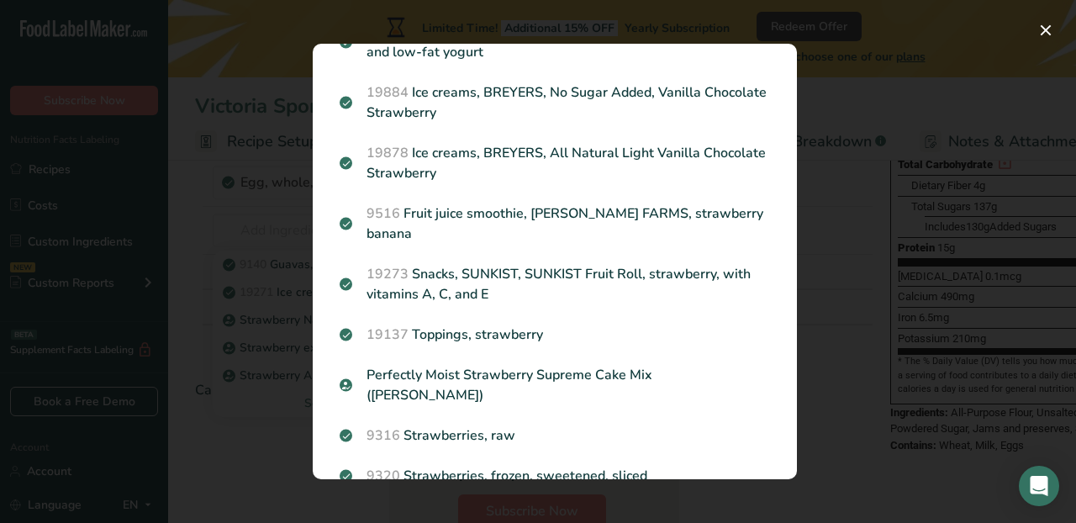
scroll to position [1871, 0]
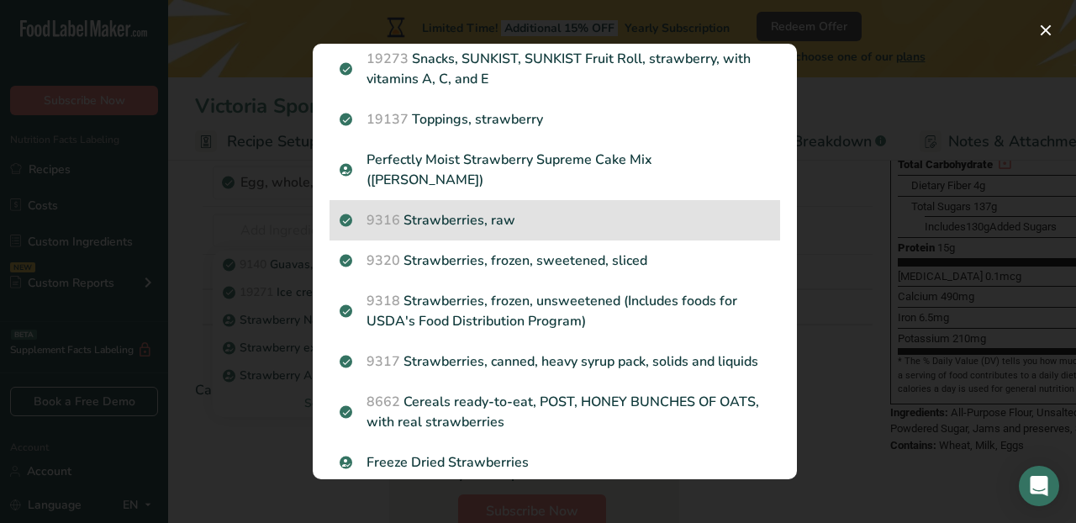
click at [478, 210] on p "9316 Strawberries, raw" at bounding box center [555, 220] width 430 height 20
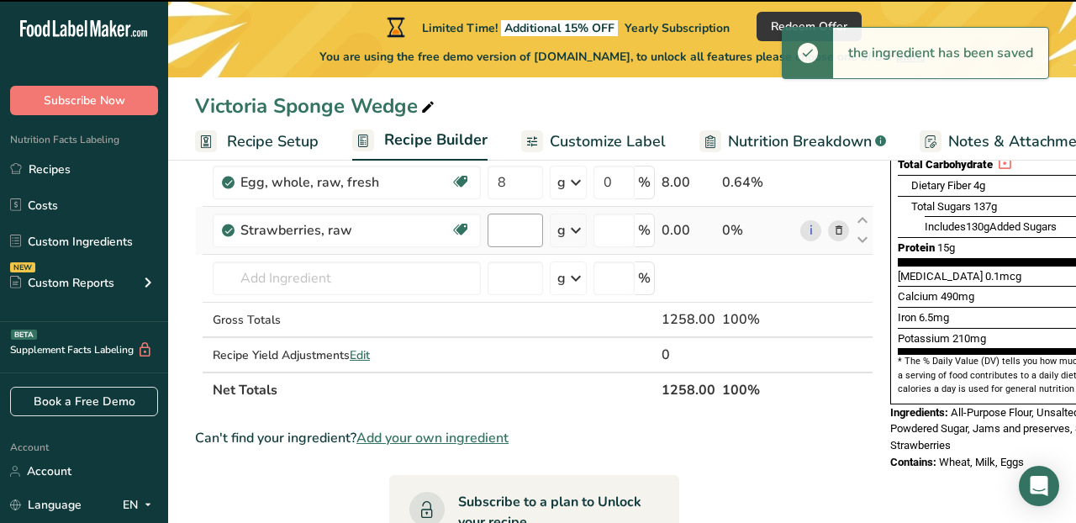
type input "0"
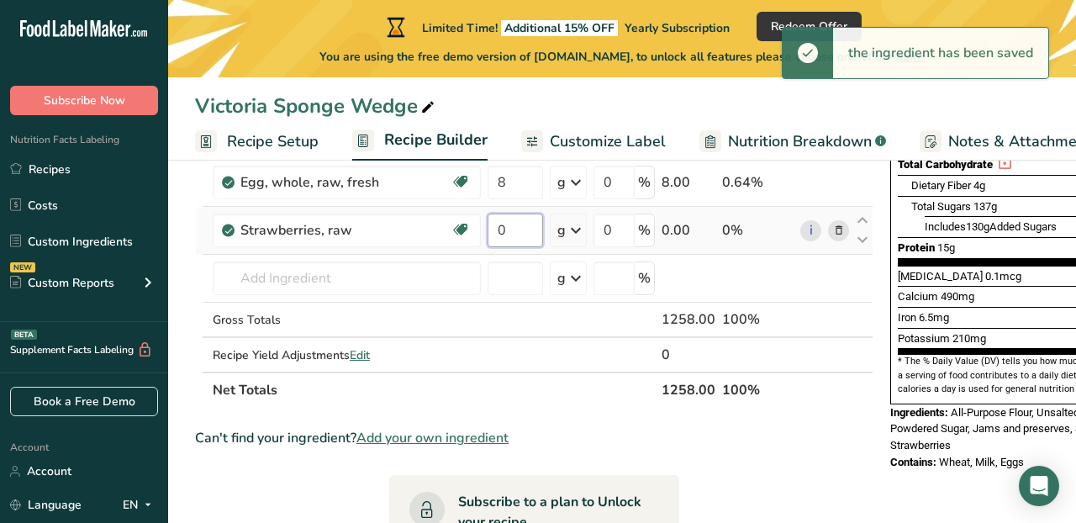
click at [503, 232] on input "0" at bounding box center [515, 230] width 55 height 34
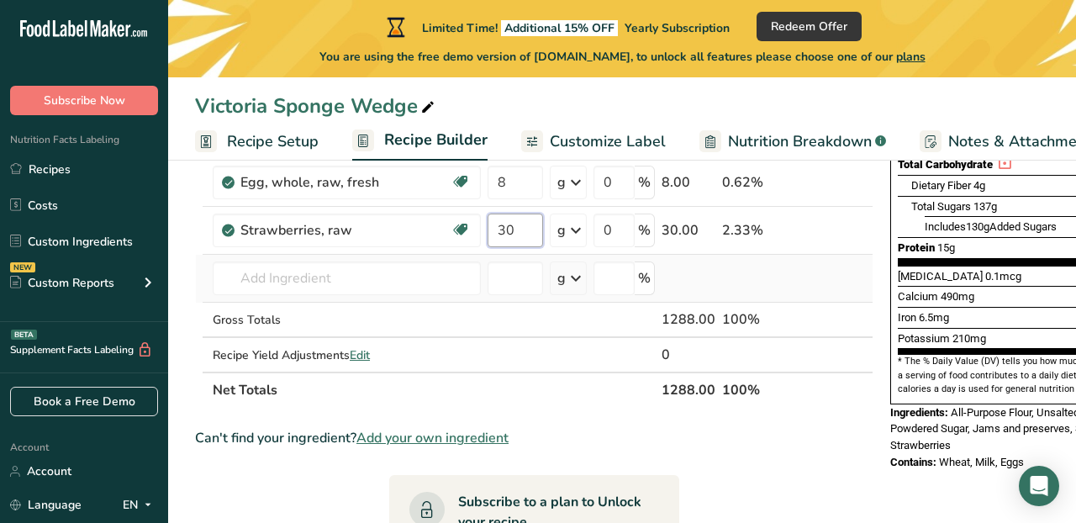
type input "30"
click at [733, 282] on div "Ingredient * Amount * Unit * Waste * .a-a{fill:#347362;}.b-a{fill:#fff;} Grams …" at bounding box center [534, 145] width 678 height 524
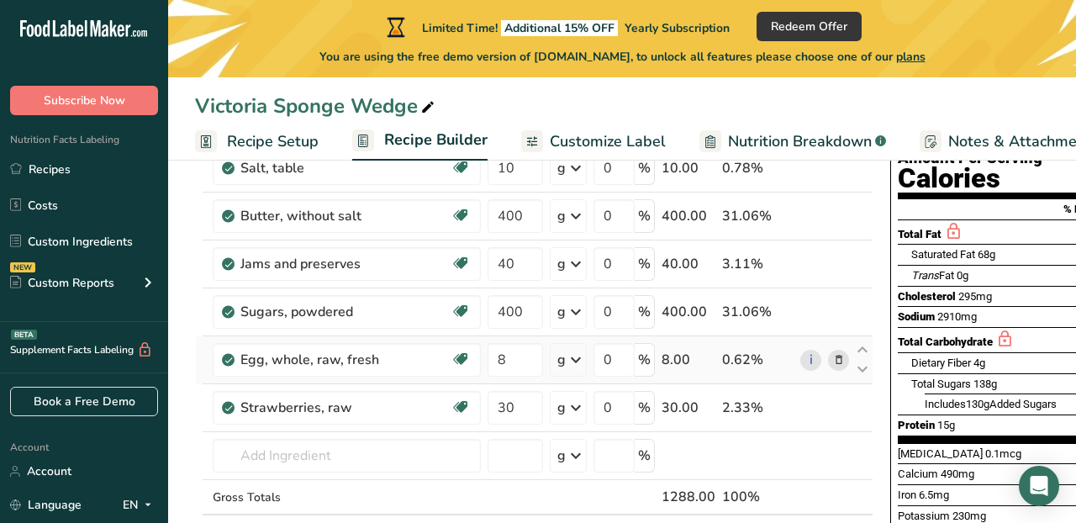
scroll to position [199, 0]
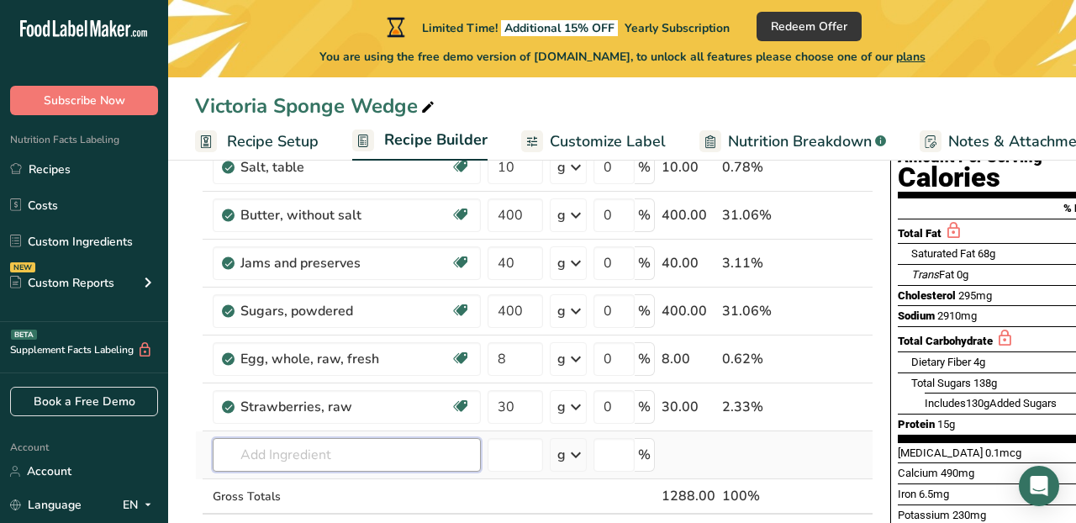
click at [355, 453] on input "text" at bounding box center [347, 455] width 268 height 34
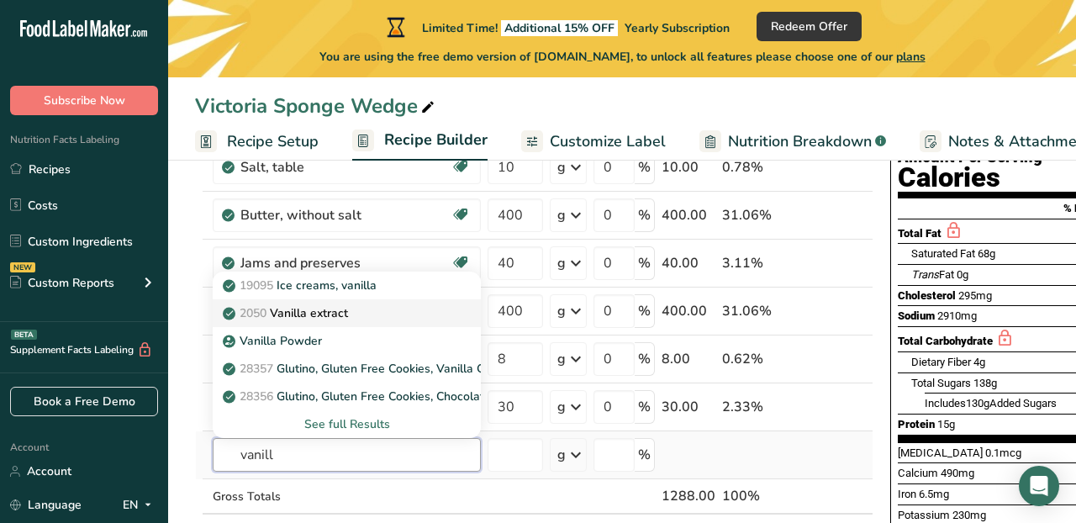
type input "vanill"
click at [326, 309] on p "2050 Vanilla extract" at bounding box center [287, 313] width 122 height 18
type input "Vanilla extract"
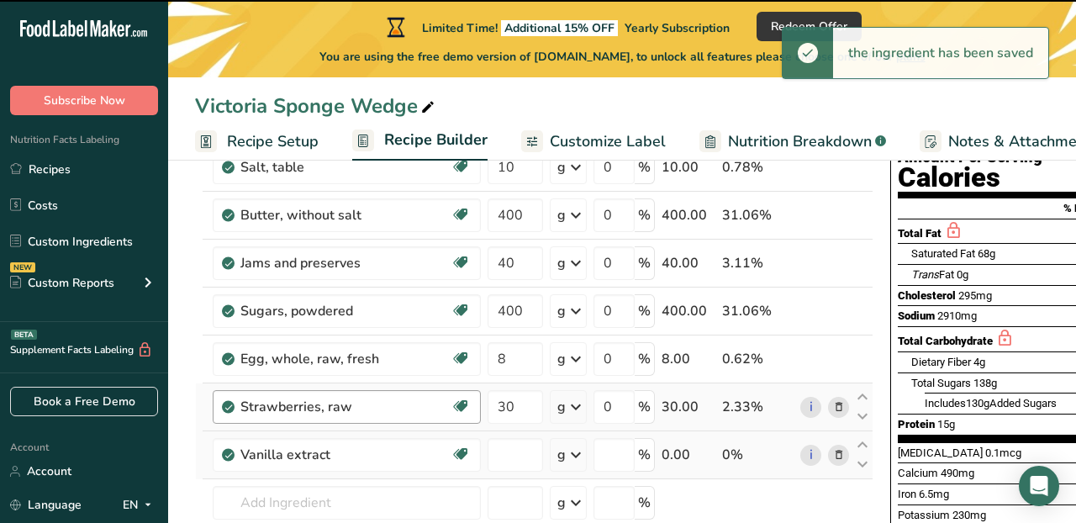
type input "0"
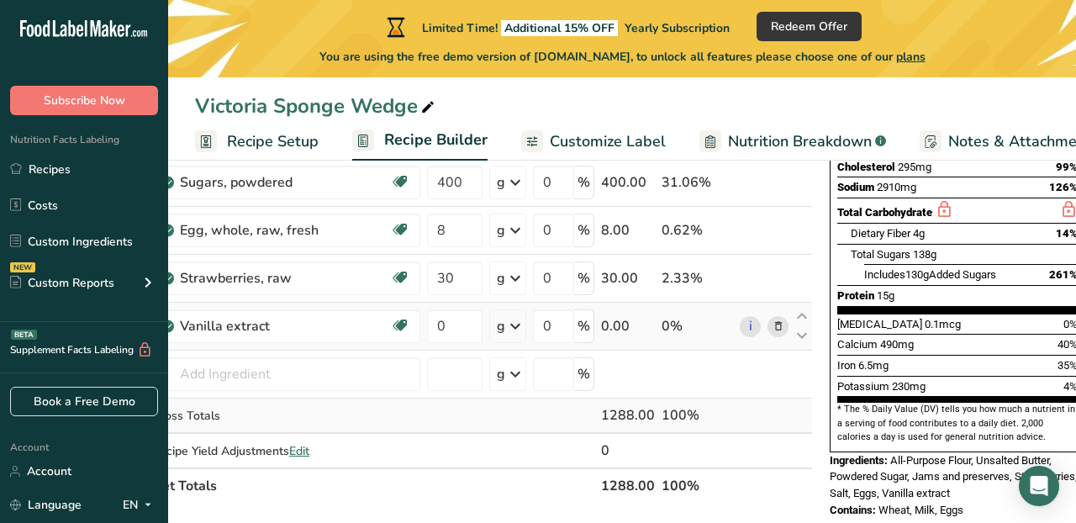
scroll to position [0, 5]
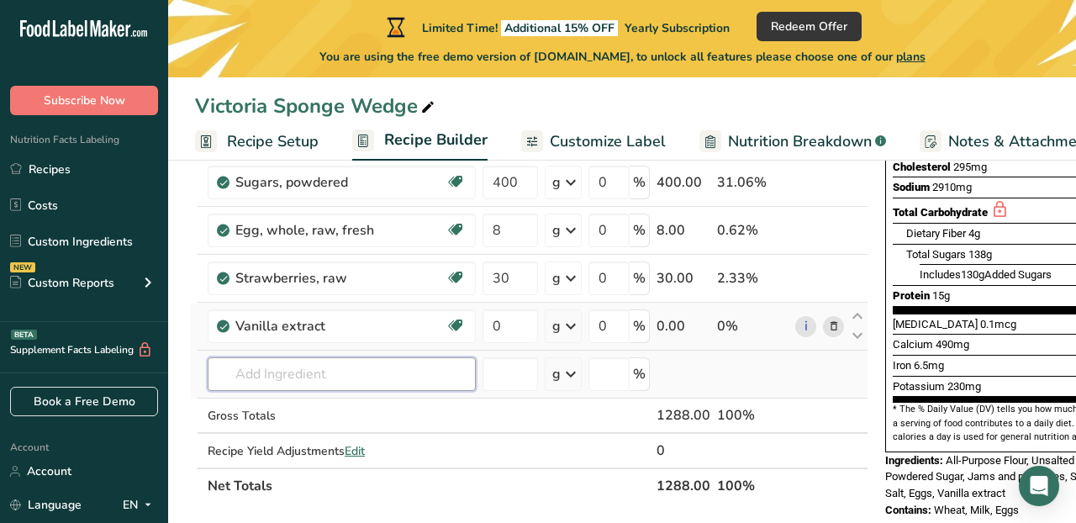
click at [447, 379] on input "text" at bounding box center [342, 374] width 268 height 34
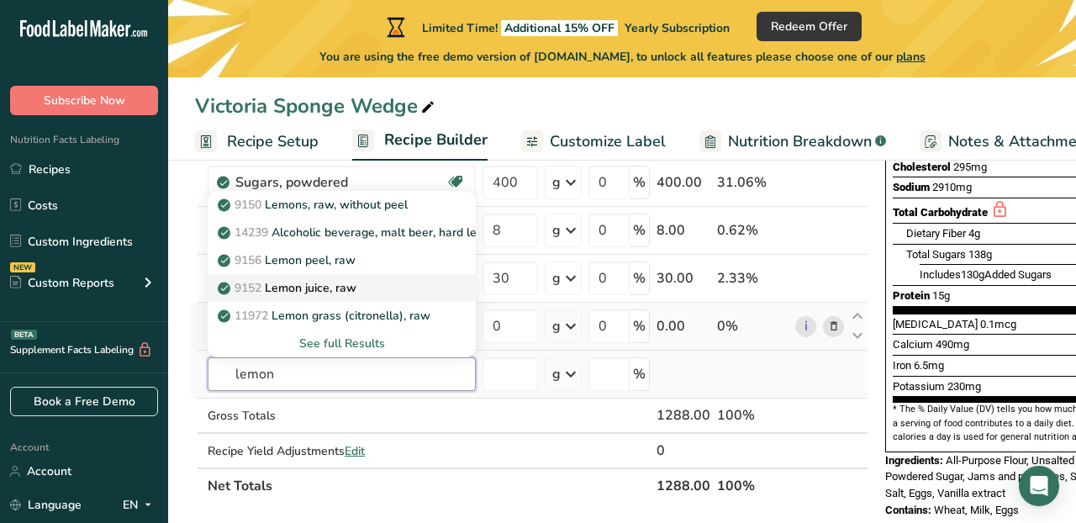
type input "lemon"
click at [412, 283] on div "9152 Lemon juice, raw" at bounding box center [328, 288] width 214 height 18
type input "Lemon juice, raw"
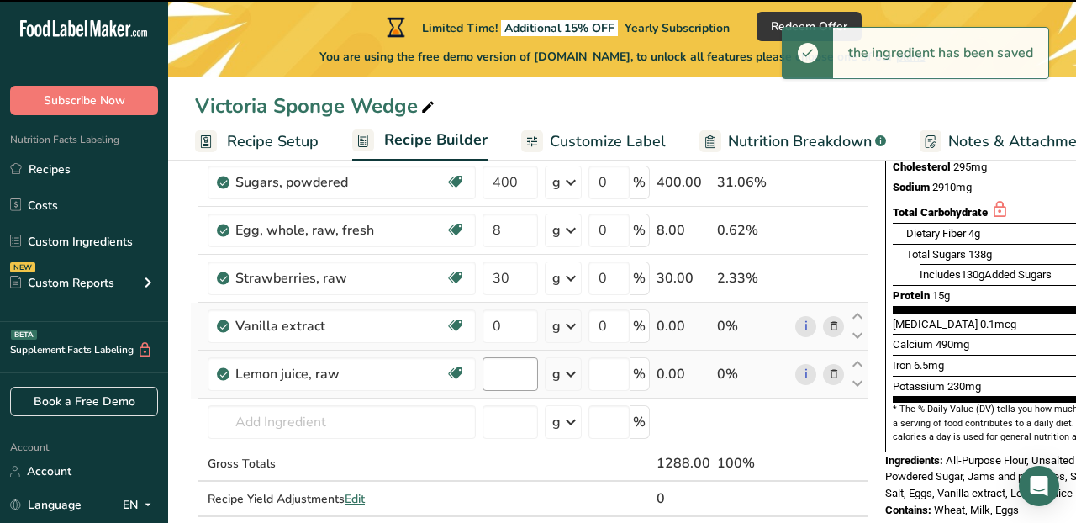
type input "0"
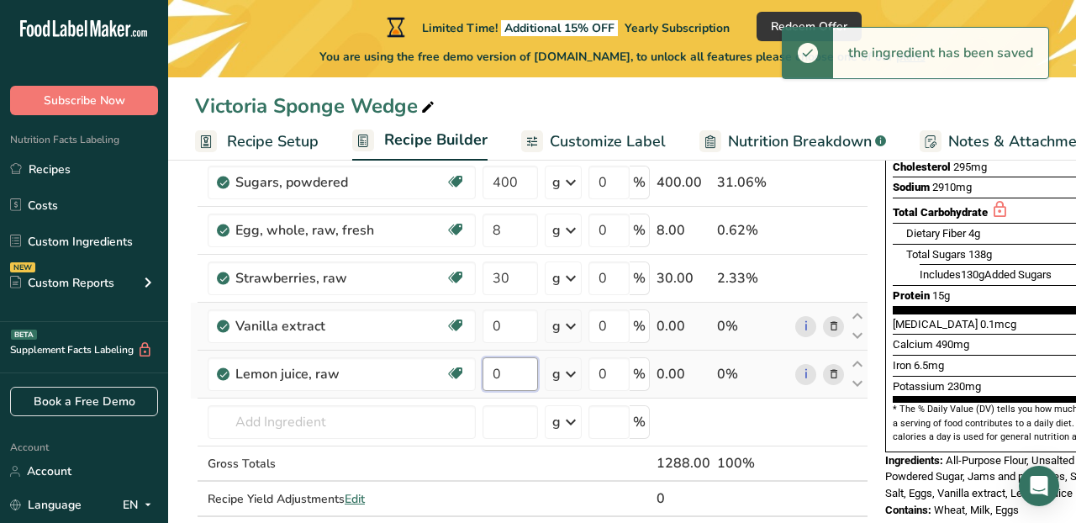
click at [503, 374] on input "0" at bounding box center [509, 374] width 55 height 34
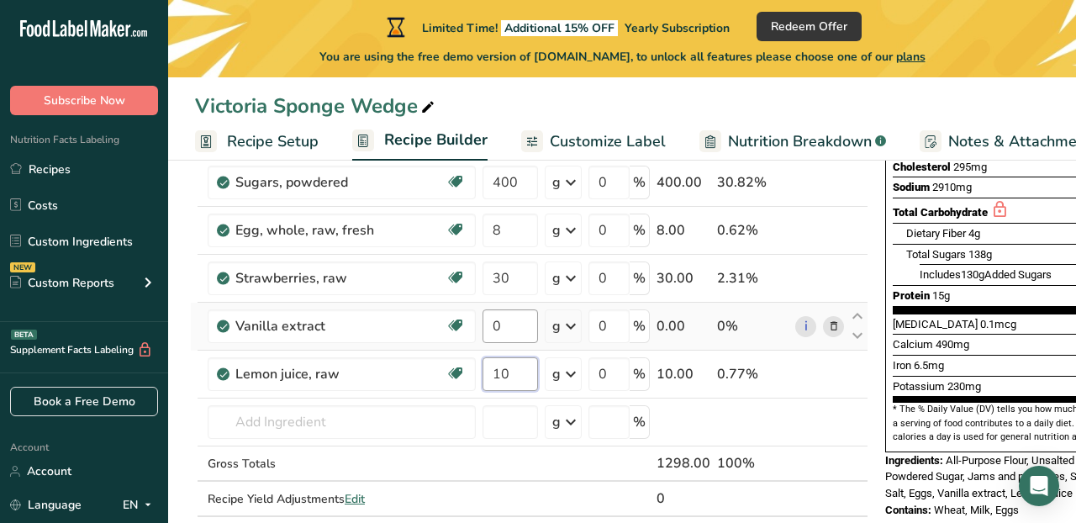
type input "10"
click at [509, 336] on div "Ingredient * Amount * Unit * Waste * .a-a{fill:#347362;}.b-a{fill:#fff;} Grams …" at bounding box center [529, 241] width 678 height 620
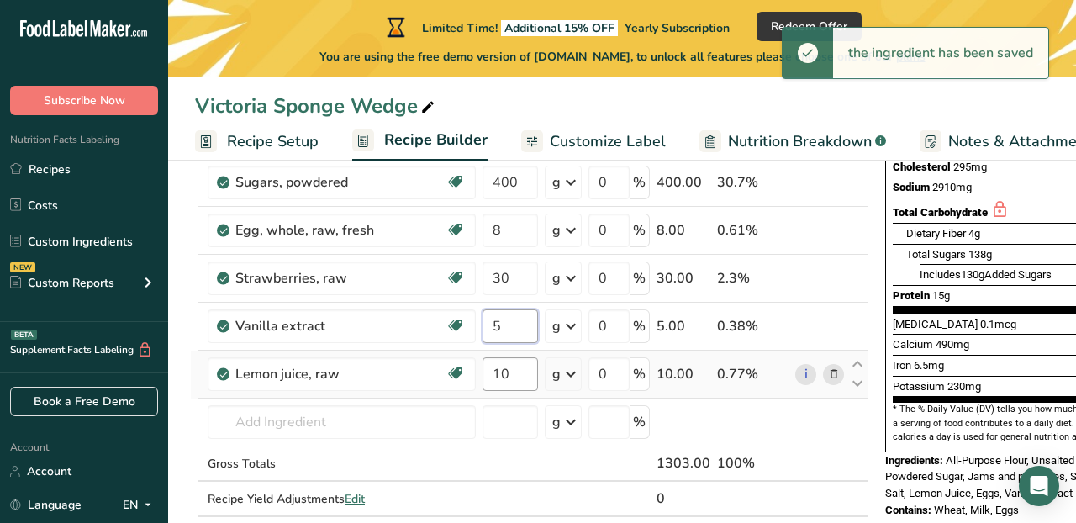
type input "5"
click at [503, 370] on div "Ingredient * Amount * Unit * Waste * .a-a{fill:#347362;}.b-a{fill:#fff;} Grams …" at bounding box center [529, 241] width 678 height 620
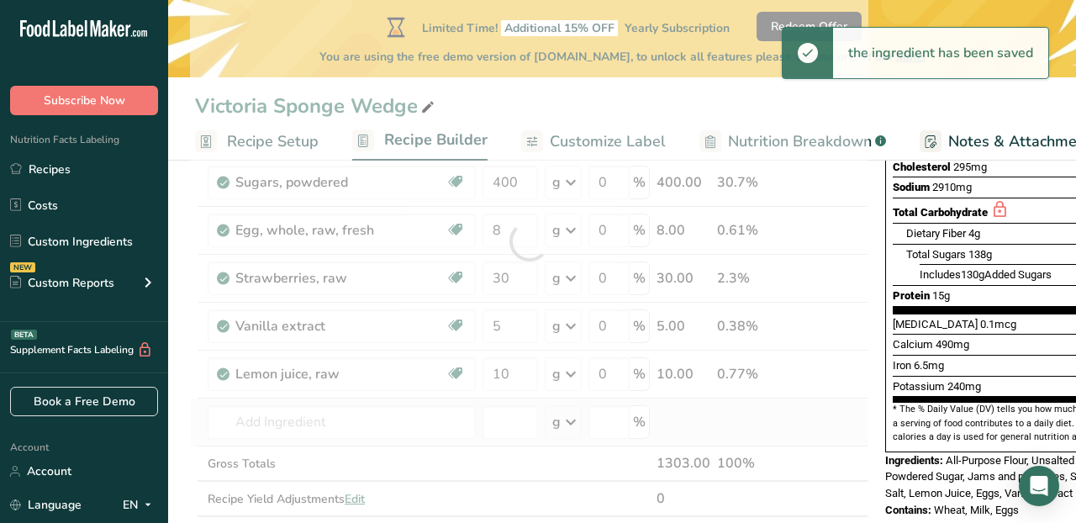
click at [848, 425] on div "Ingredient * Amount * Unit * Waste * .a-a{fill:#347362;}.b-a{fill:#fff;} Grams …" at bounding box center [529, 241] width 678 height 620
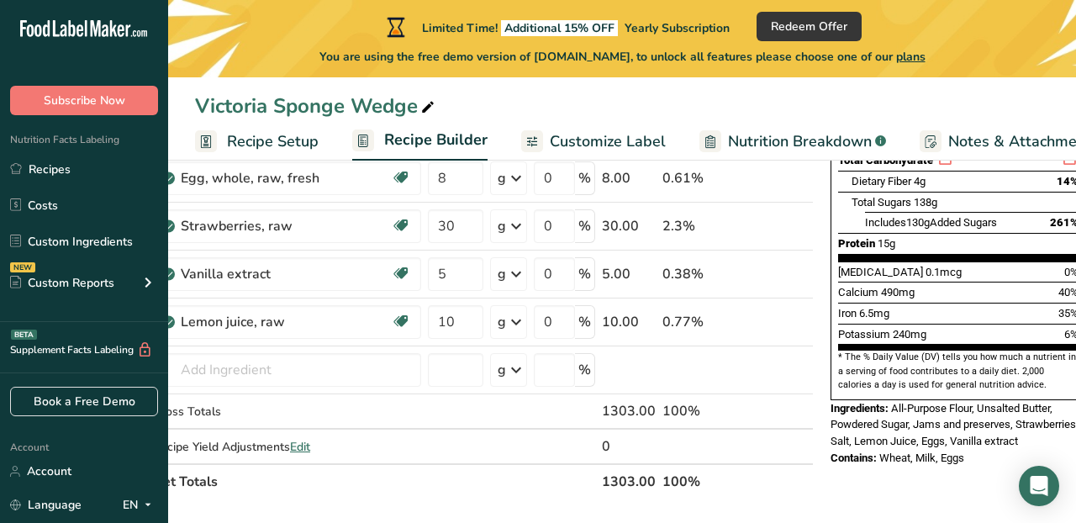
scroll to position [0, 73]
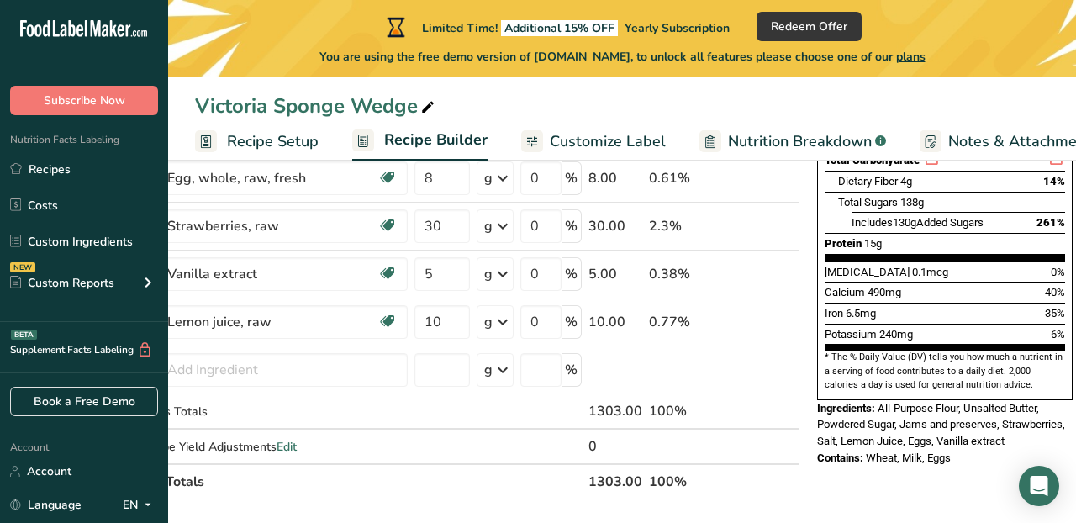
drag, startPoint x: 964, startPoint y: 425, endPoint x: 814, endPoint y: 362, distance: 162.4
click at [814, 362] on div "Nutrition Facts 1 Serving Per Container Serving Size 434g Amount Per Serving Ca…" at bounding box center [944, 142] width 269 height 661
click at [594, 141] on span "Customize Label" at bounding box center [608, 141] width 116 height 23
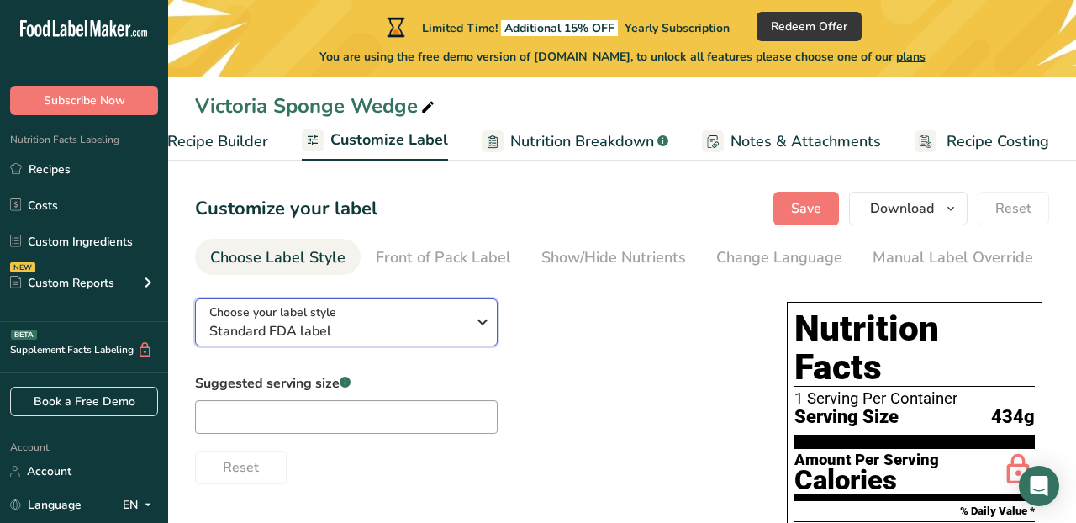
click at [477, 322] on icon "button" at bounding box center [482, 322] width 20 height 30
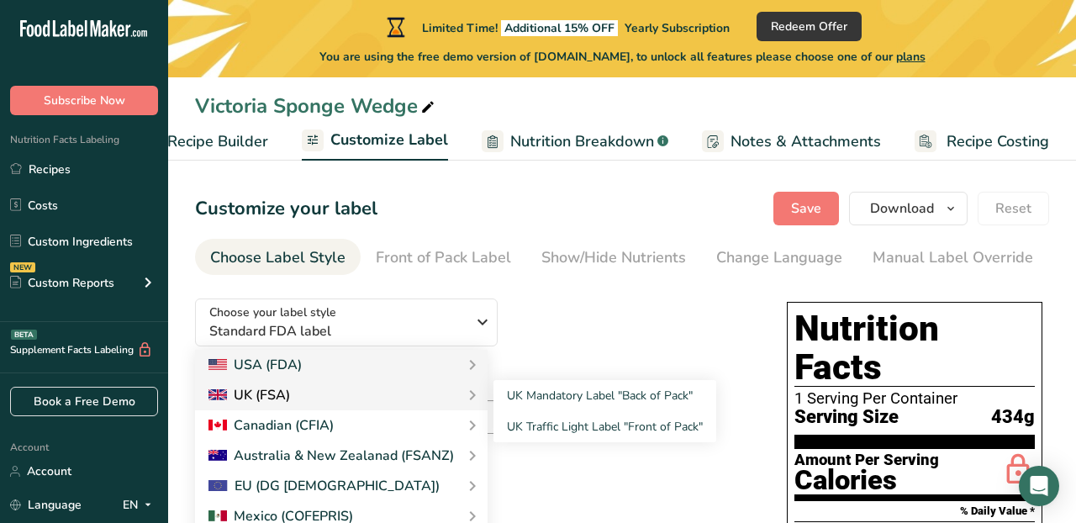
click at [395, 395] on div "UK (FSA)" at bounding box center [341, 395] width 266 height 20
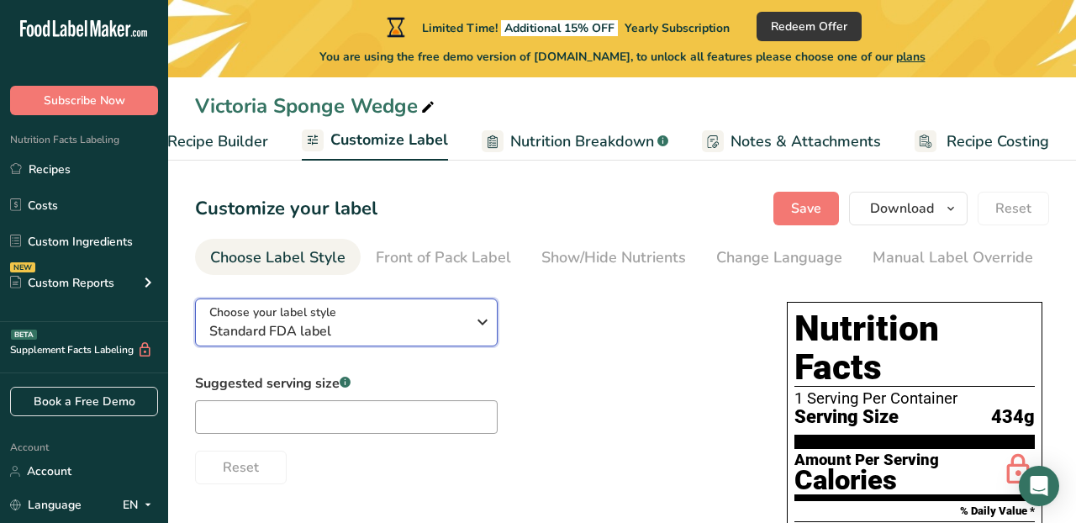
click at [441, 335] on span "Standard FDA label" at bounding box center [337, 331] width 256 height 20
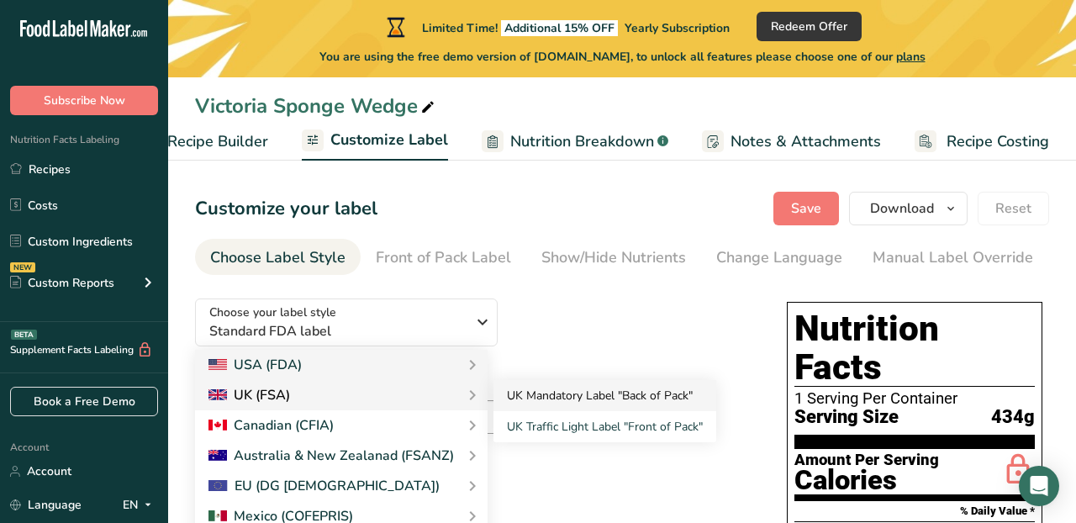
click at [519, 397] on link "UK Mandatory Label "Back of Pack"" at bounding box center [604, 395] width 223 height 31
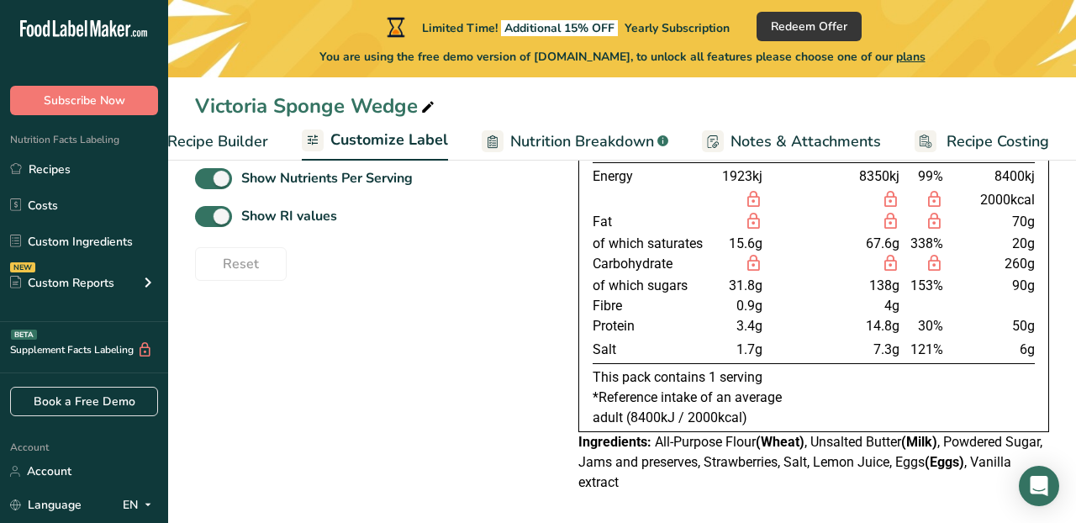
scroll to position [218, 0]
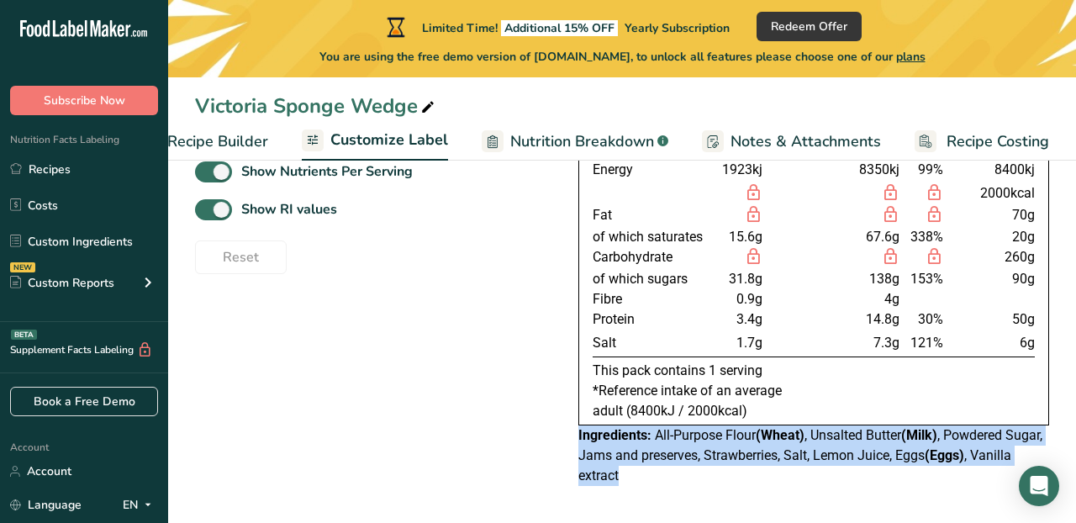
drag, startPoint x: 669, startPoint y: 480, endPoint x: 577, endPoint y: 438, distance: 100.8
click at [578, 438] on div "Ingredients: All-Purpose Flour (Wheat) , Unsalted Butter (Milk) , Powdered Suga…" at bounding box center [813, 455] width 471 height 61
copy div "Ingredients: All-Purpose Flour (Wheat) , Unsalted Butter (Milk) , Powdered Suga…"
click at [255, 141] on span "Recipe Builder" at bounding box center [217, 141] width 101 height 23
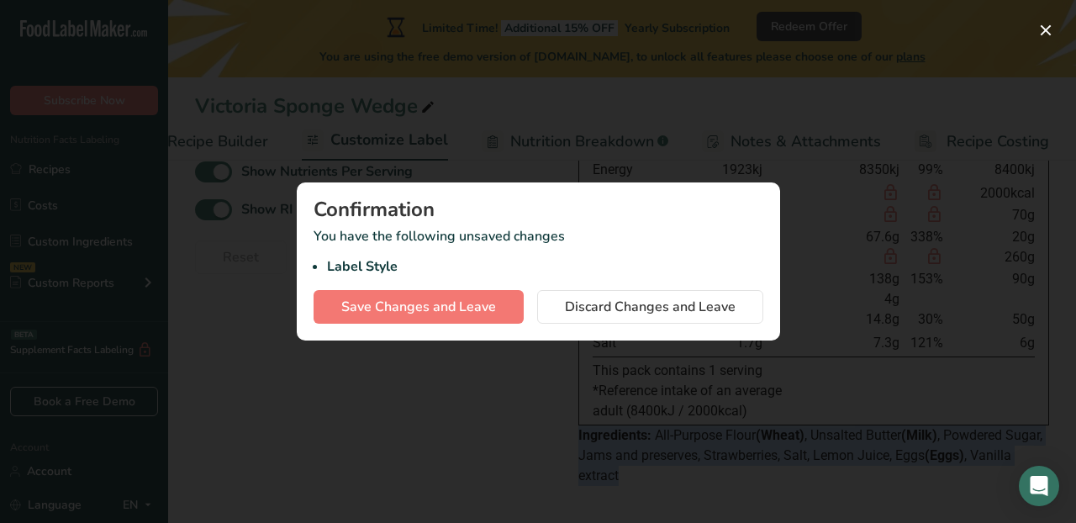
scroll to position [0, 162]
click at [480, 308] on span "Save Changes and Leave" at bounding box center [418, 307] width 155 height 20
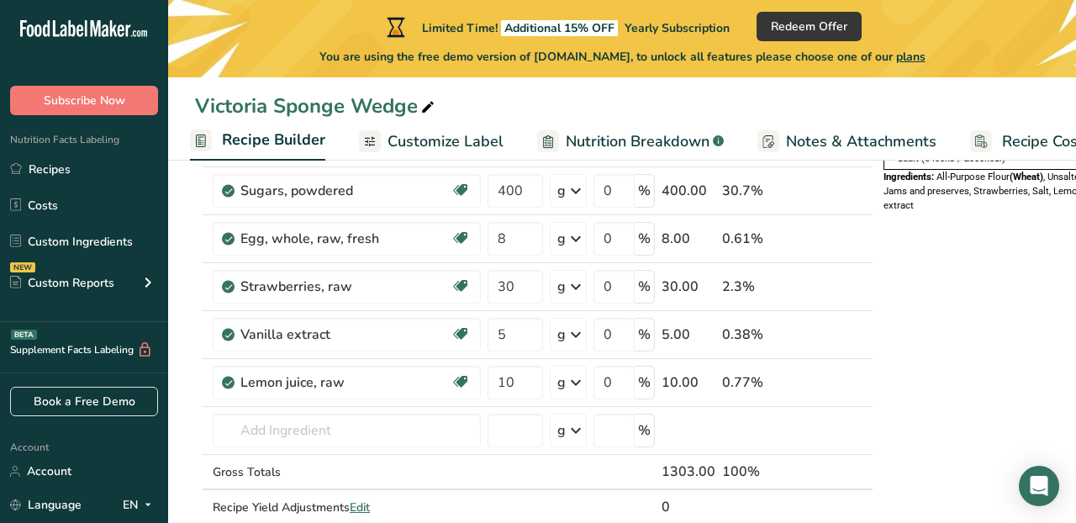
scroll to position [321, 0]
click at [833, 381] on icon at bounding box center [839, 381] width 12 height 18
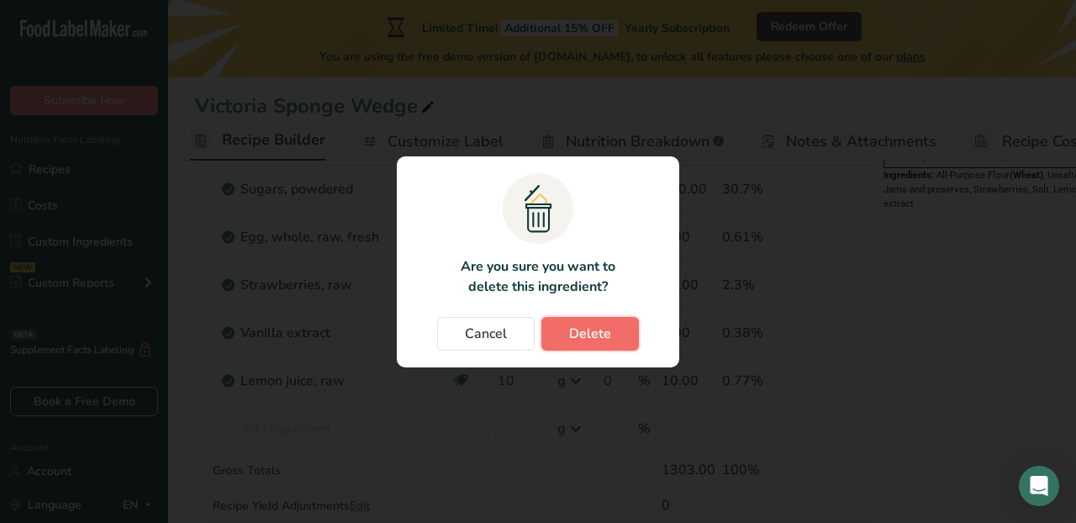
click at [625, 330] on button "Delete" at bounding box center [590, 334] width 98 height 34
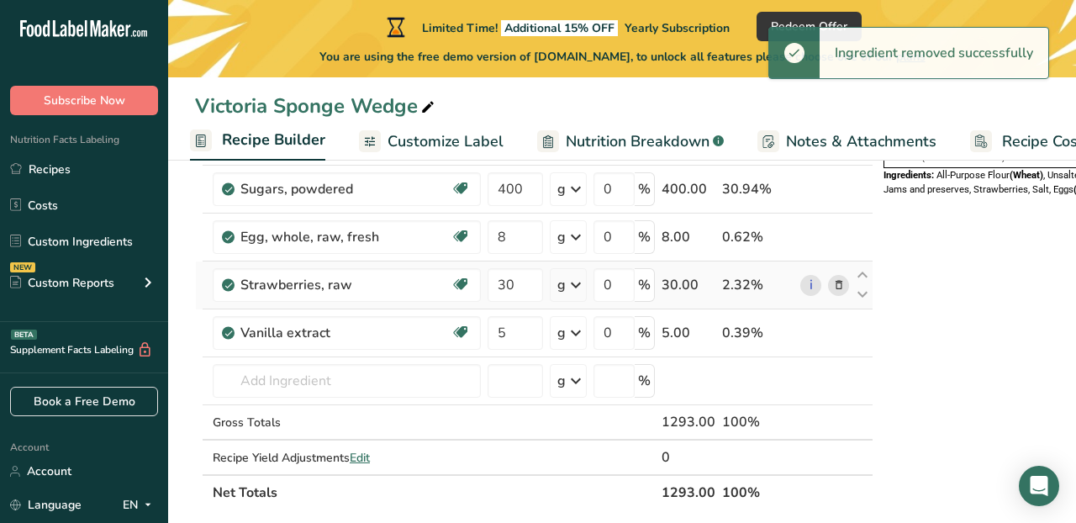
click at [833, 284] on icon at bounding box center [839, 286] width 12 height 18
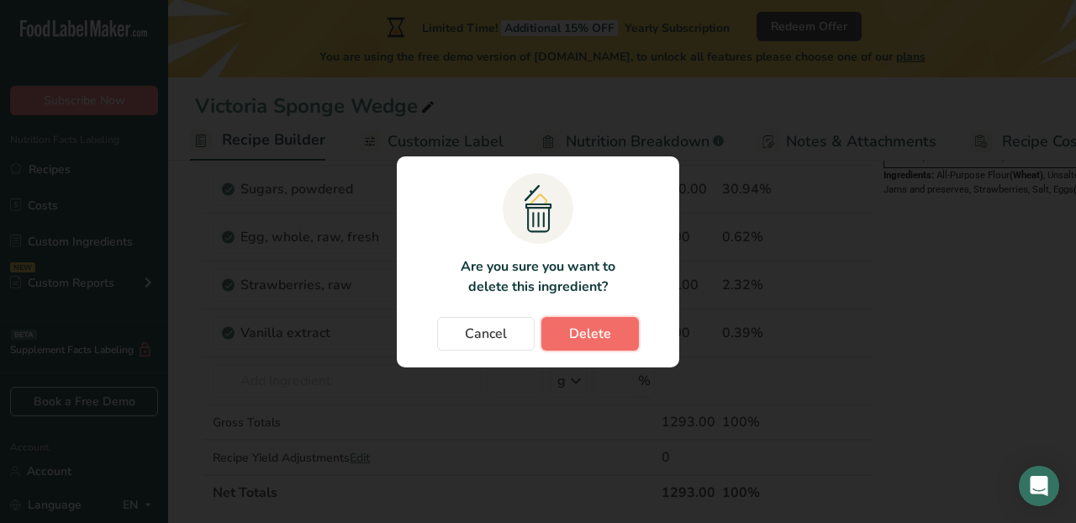
click at [623, 323] on button "Delete" at bounding box center [590, 334] width 98 height 34
type input "5"
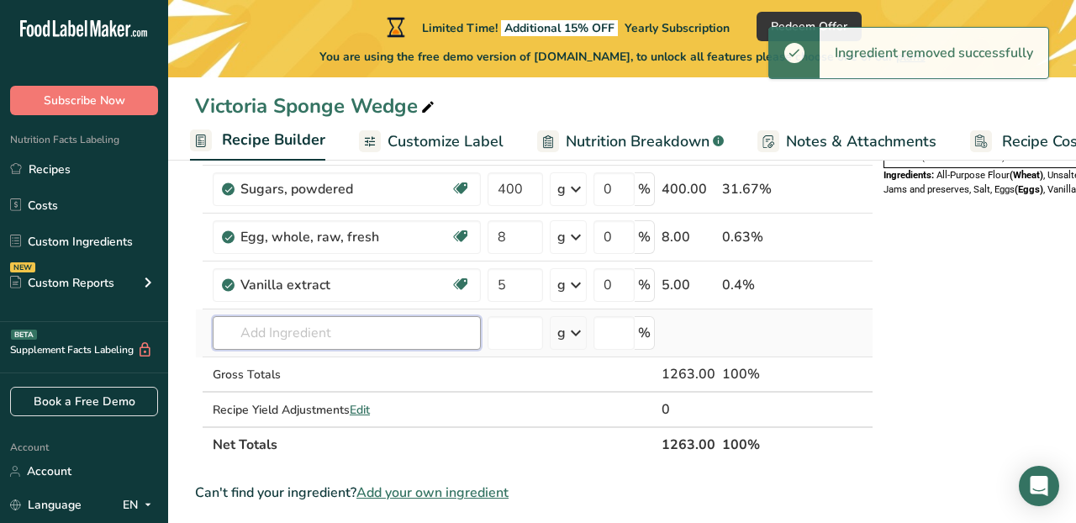
click at [284, 332] on input "text" at bounding box center [347, 333] width 268 height 34
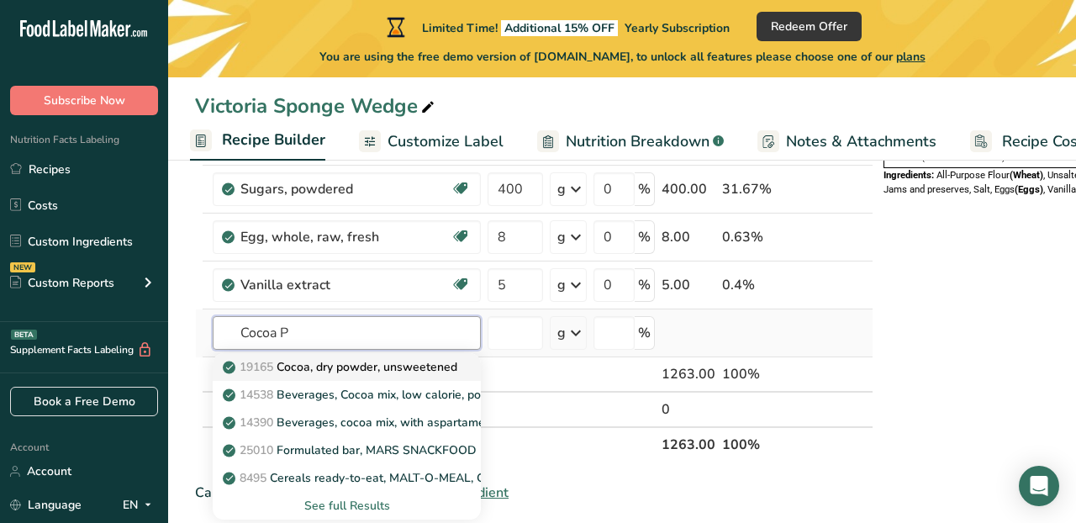
type input "Cocoa P"
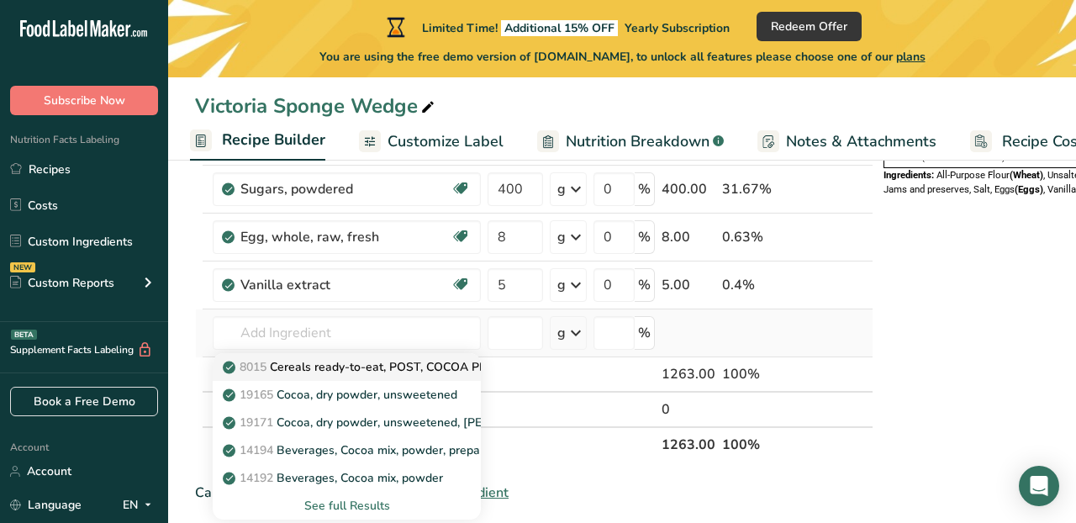
click at [308, 365] on p "8015 Cereals ready-to-eat, POST, COCOA PEBBLES" at bounding box center [375, 367] width 298 height 18
type input "Cereals ready-to-eat, POST, COCOA PEBBLES"
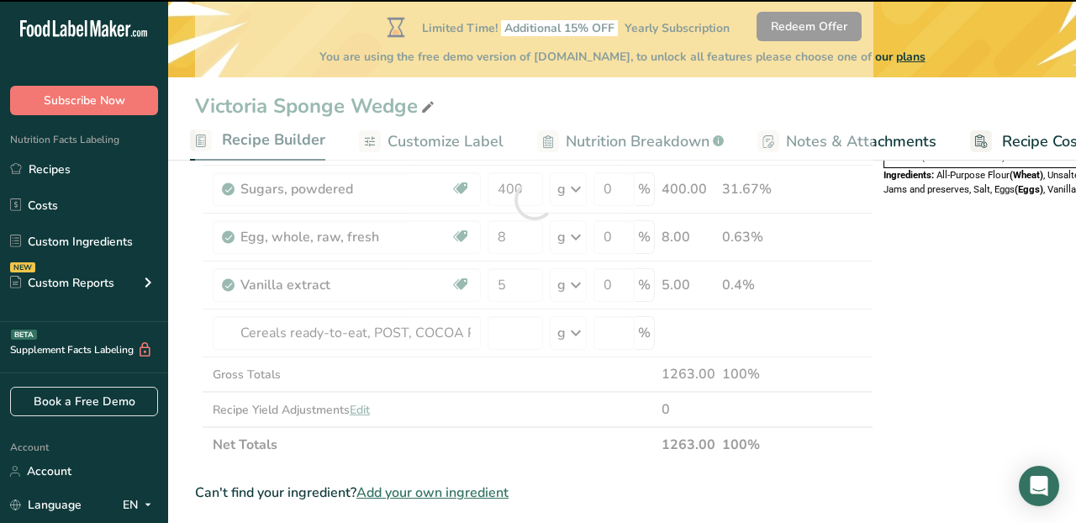
type input "0"
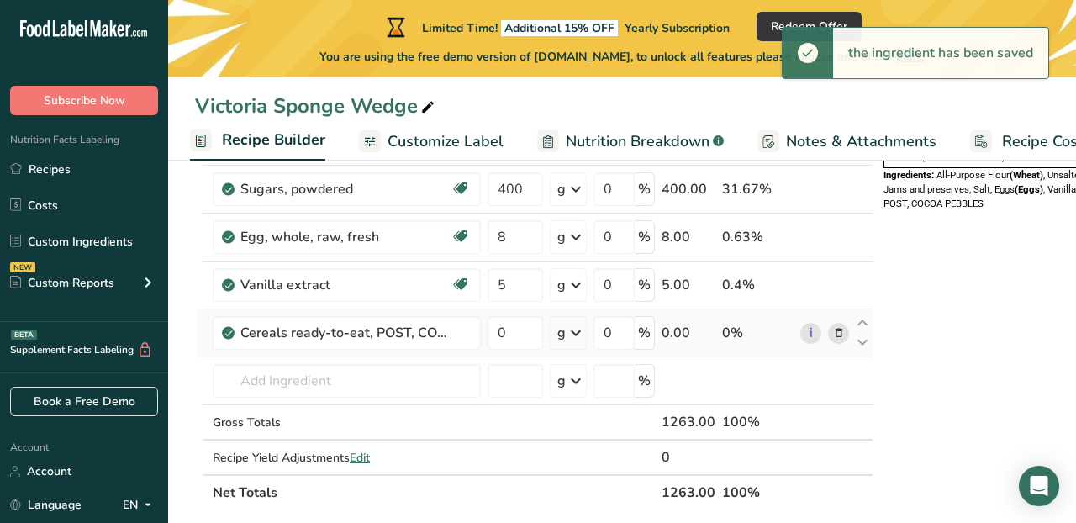
click at [833, 335] on icon at bounding box center [839, 333] width 12 height 18
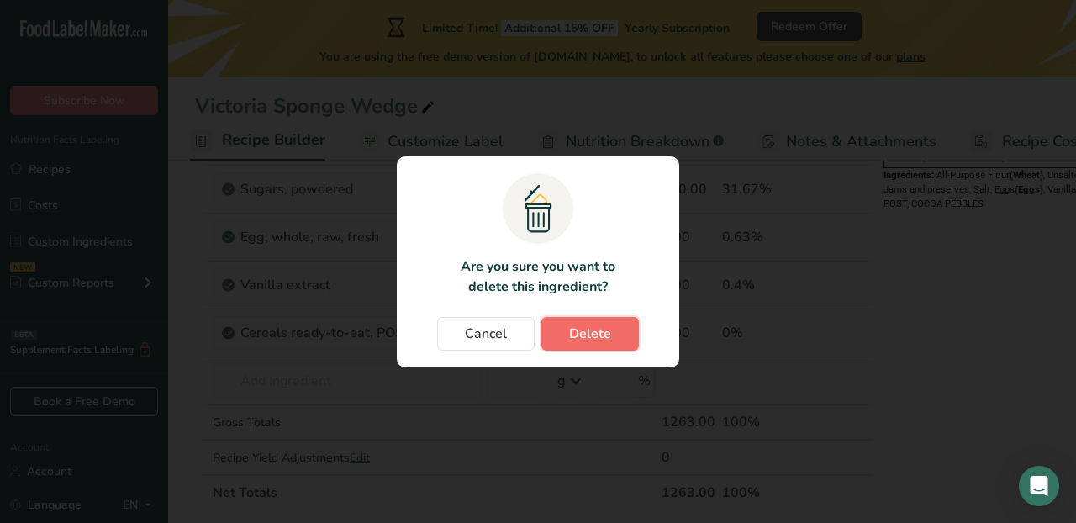
click at [606, 336] on span "Delete" at bounding box center [590, 334] width 42 height 20
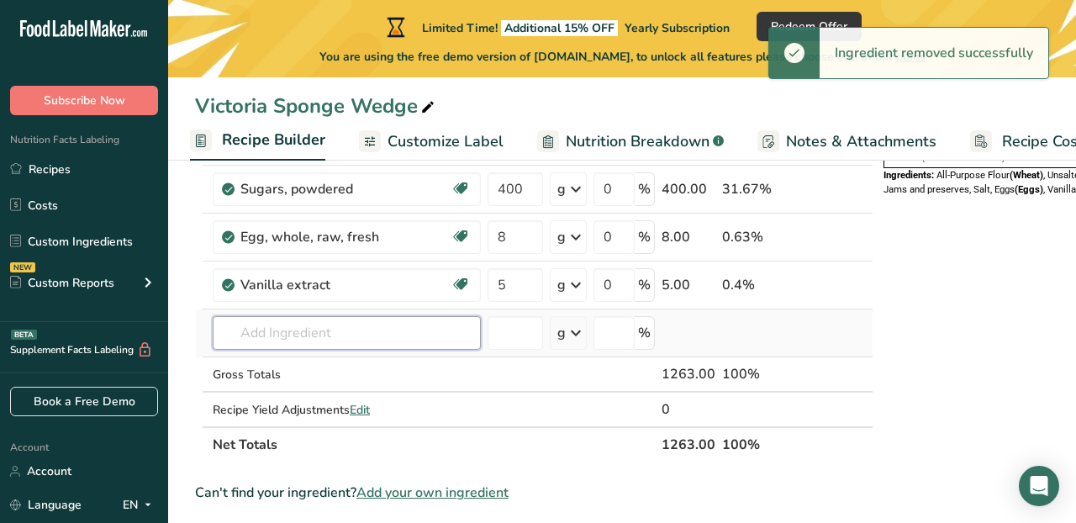
click at [383, 325] on input "text" at bounding box center [347, 333] width 268 height 34
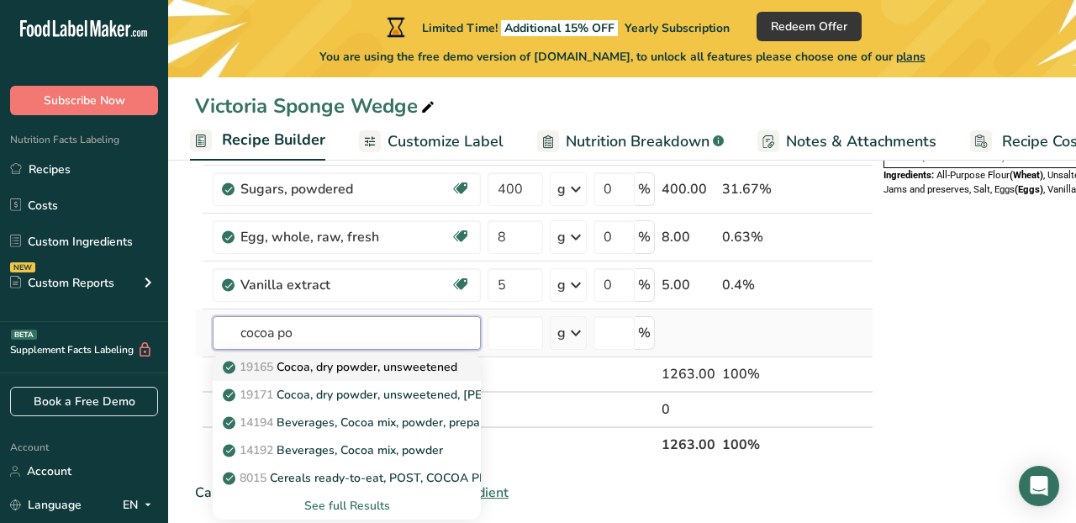
type input "cocoa po"
click at [391, 361] on p "19165 Cocoa, dry powder, unsweetened" at bounding box center [341, 367] width 231 height 18
type input "Cocoa, dry powder, unsweetened"
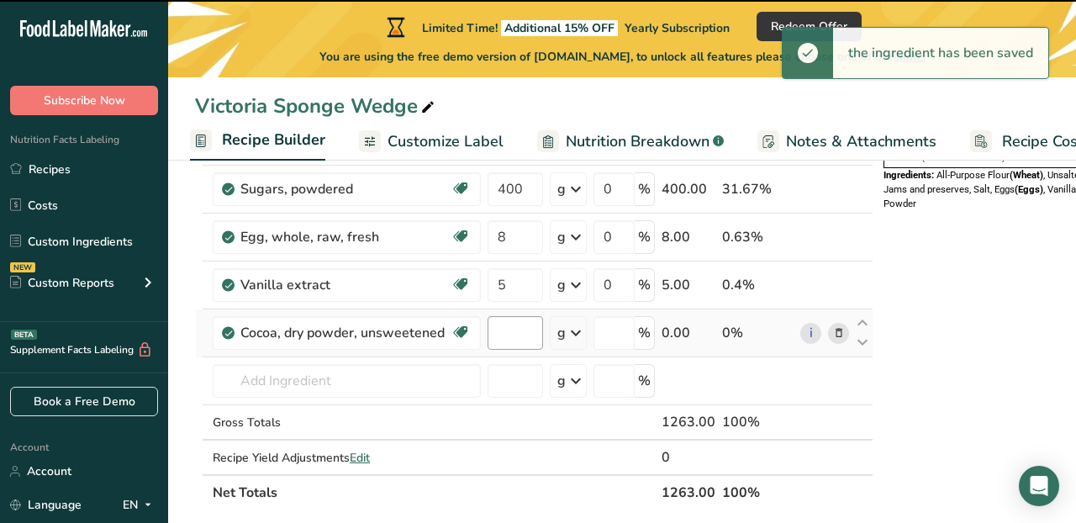
type input "0"
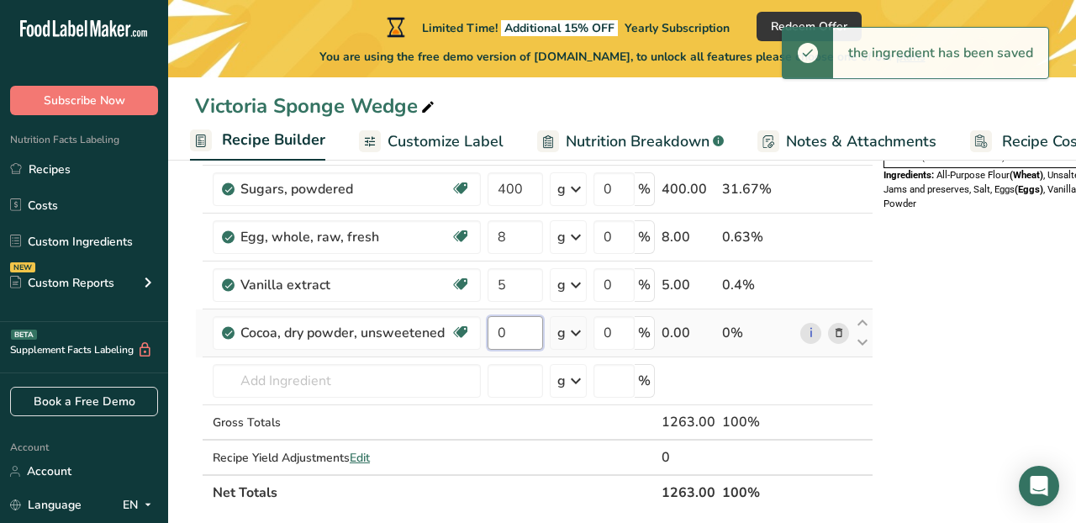
click at [508, 334] on input "0" at bounding box center [515, 333] width 55 height 34
type input "100"
click at [669, 368] on div "Ingredient * Amount * Unit * Waste * .a-a{fill:#347362;}.b-a{fill:#fff;} Grams …" at bounding box center [534, 224] width 678 height 572
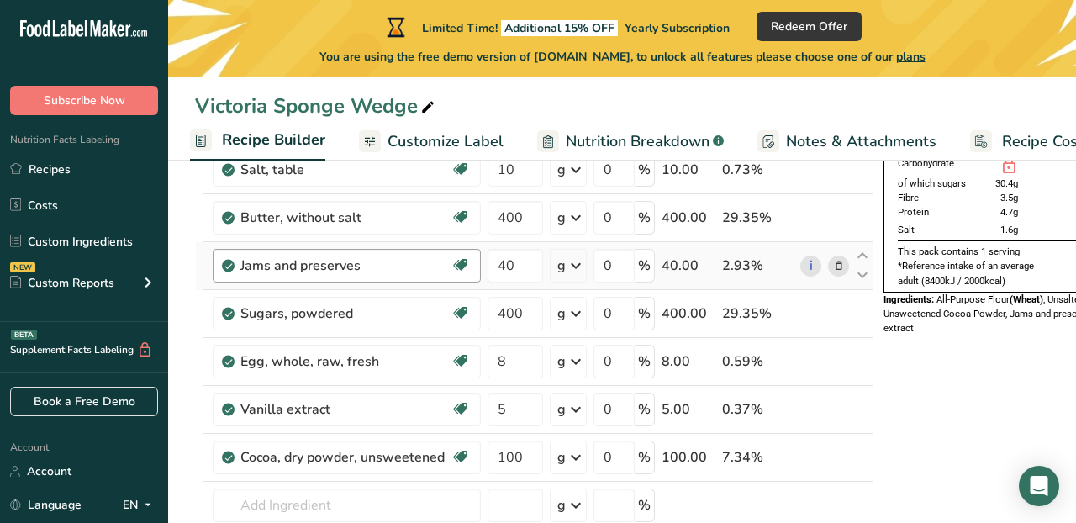
scroll to position [171, 0]
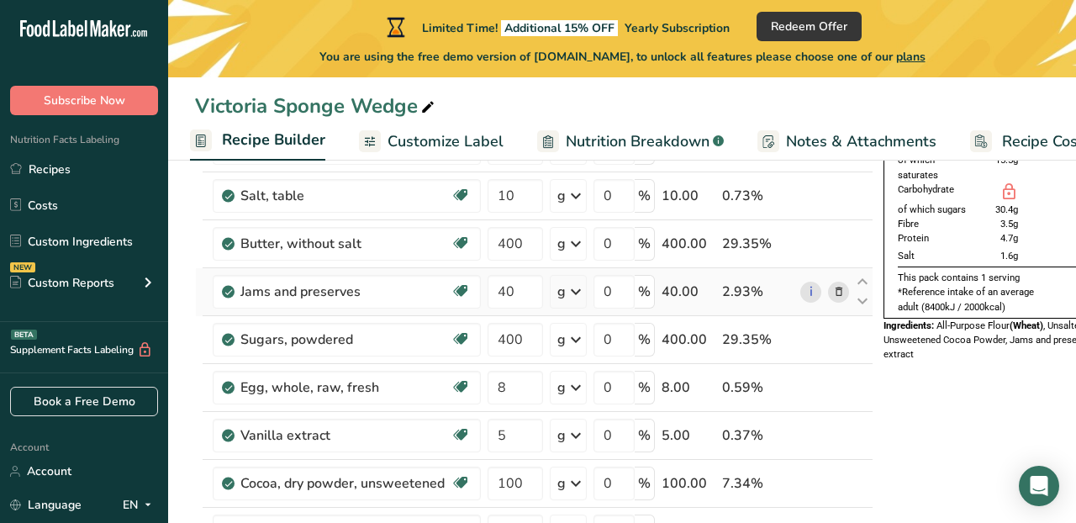
click at [833, 289] on icon at bounding box center [839, 292] width 12 height 18
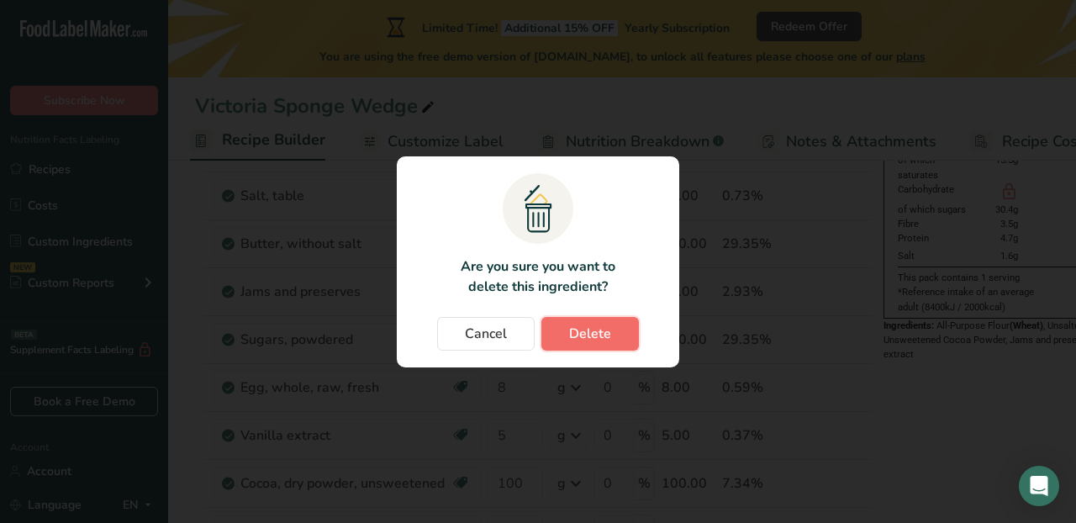
click at [579, 322] on button "Delete" at bounding box center [590, 334] width 98 height 34
type input "400"
type input "8"
type input "5"
type input "100"
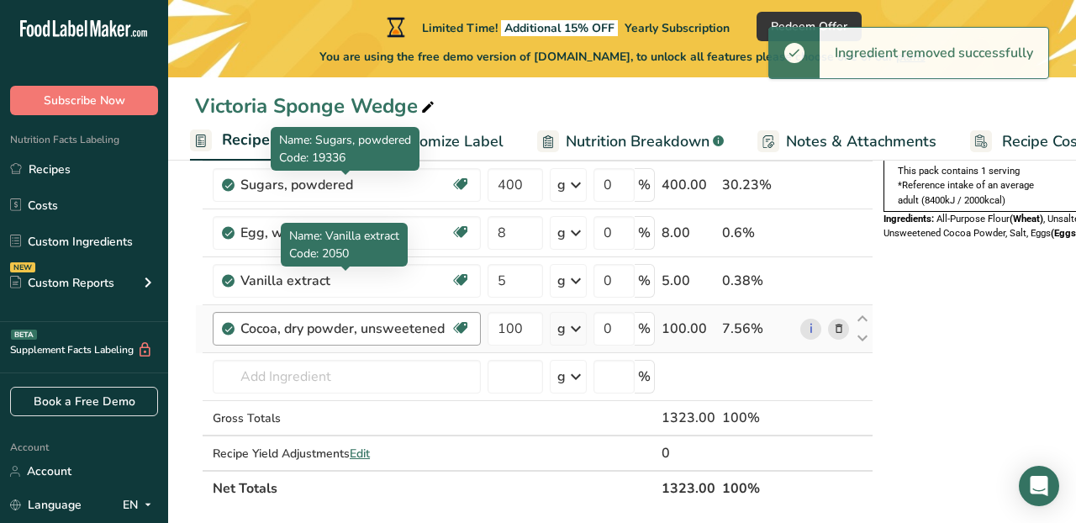
scroll to position [278, 0]
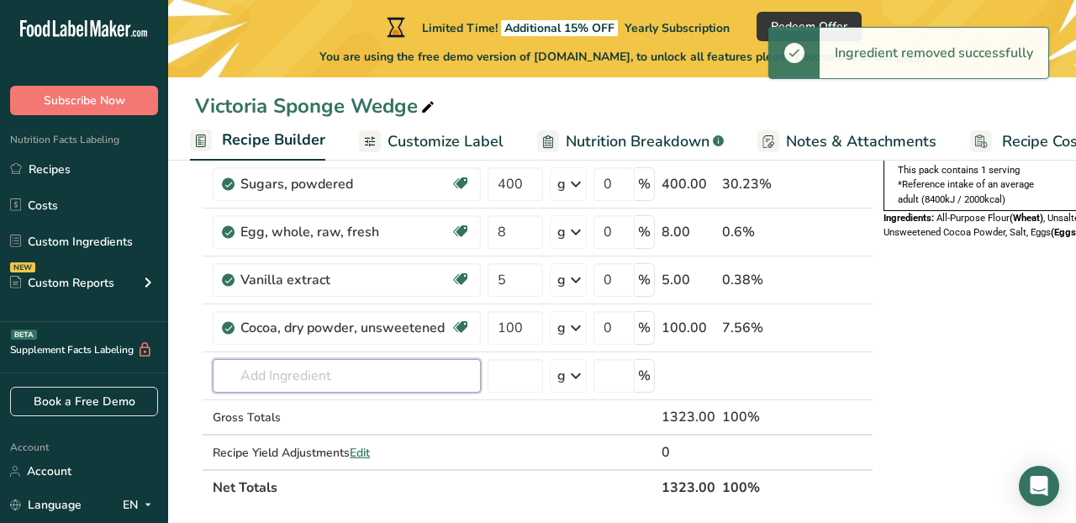
click at [334, 388] on input "text" at bounding box center [347, 376] width 268 height 34
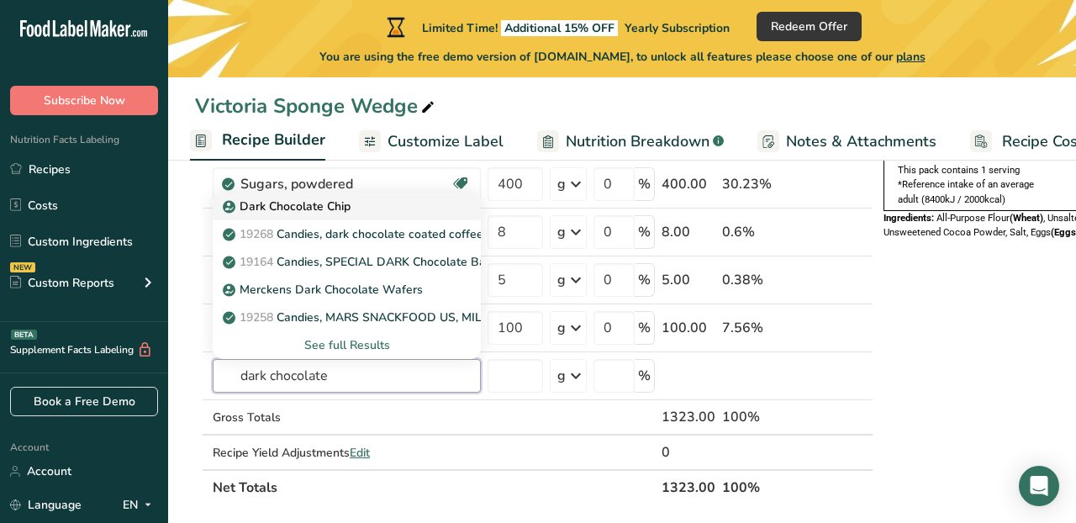
type input "dark chocolate"
click at [318, 203] on p "Dark Chocolate Chip" at bounding box center [288, 207] width 124 height 18
type input "Dark Chocolate Chip"
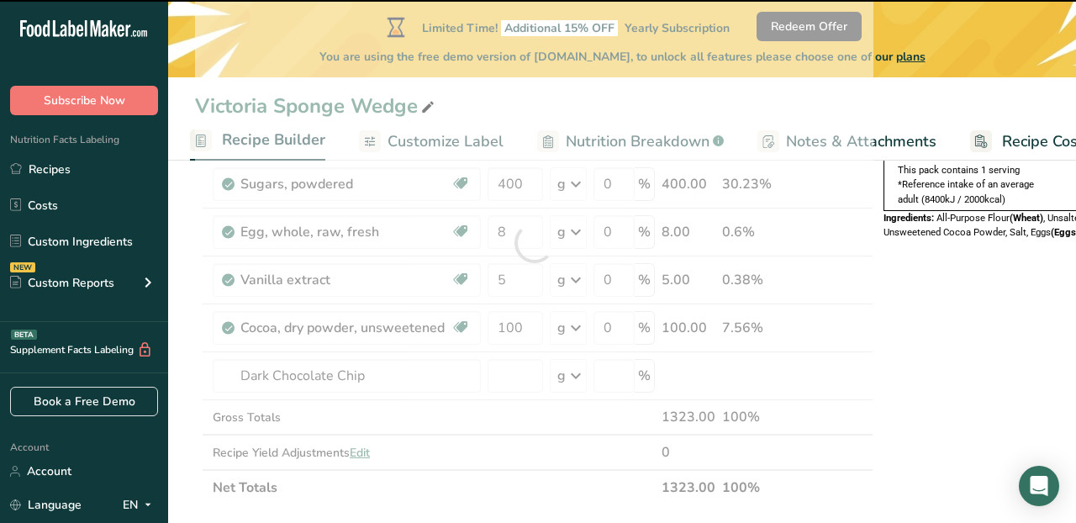
type input "0"
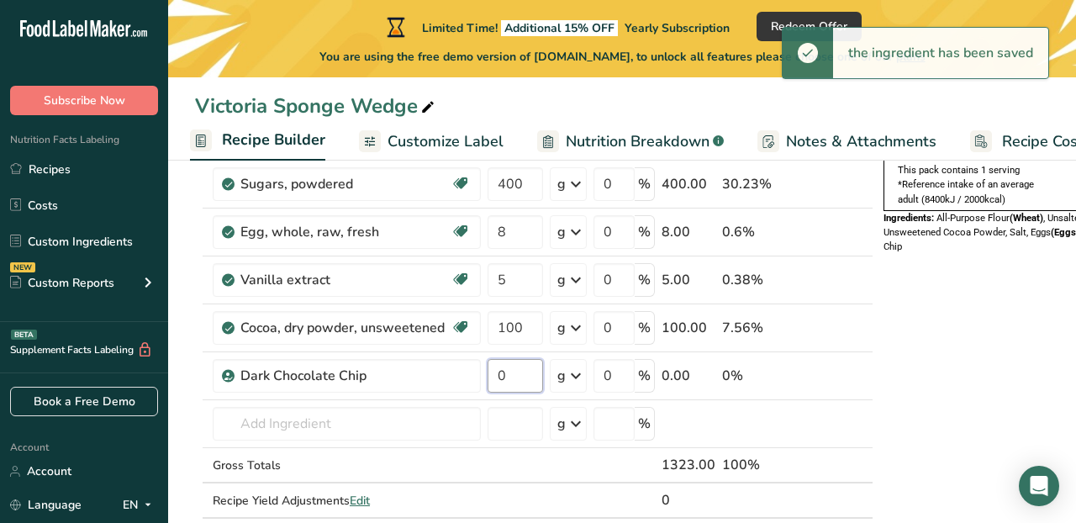
click at [520, 377] on input "0" at bounding box center [515, 376] width 55 height 34
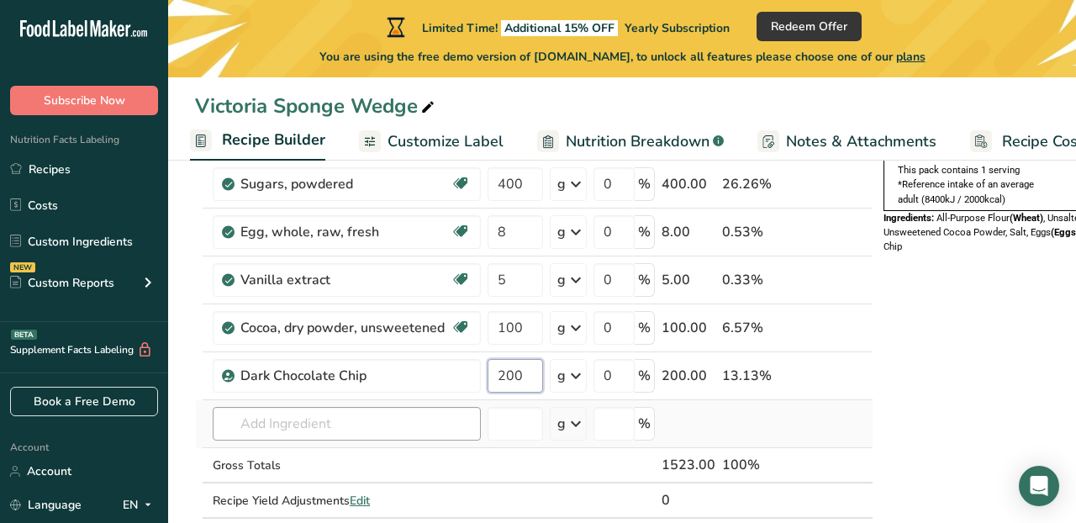
type input "200"
click at [403, 424] on div "Ingredient * Amount * Unit * Waste * .a-a{fill:#347362;}.b-a{fill:#fff;} Grams …" at bounding box center [534, 267] width 678 height 572
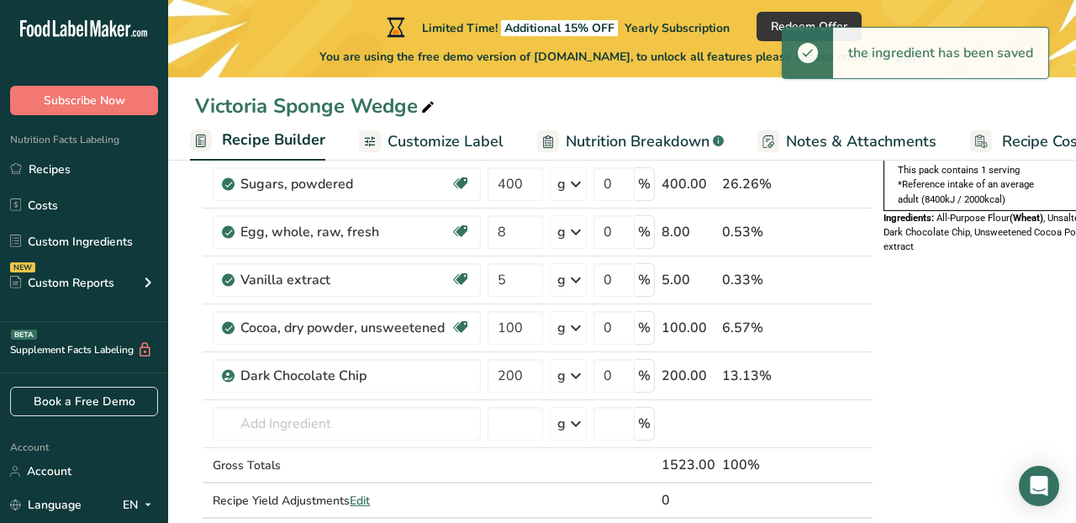
click at [465, 138] on span "Customize Label" at bounding box center [445, 141] width 116 height 23
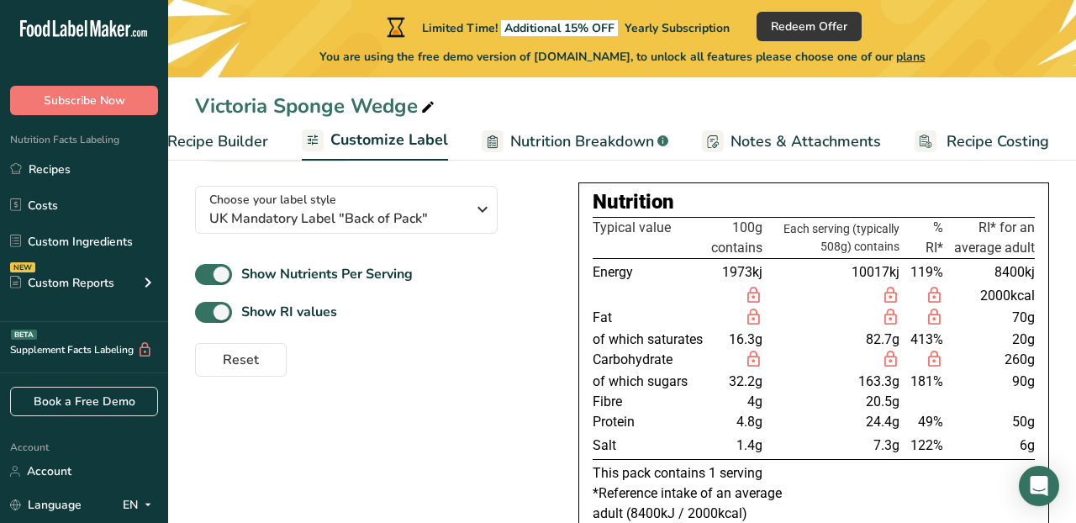
scroll to position [218, 0]
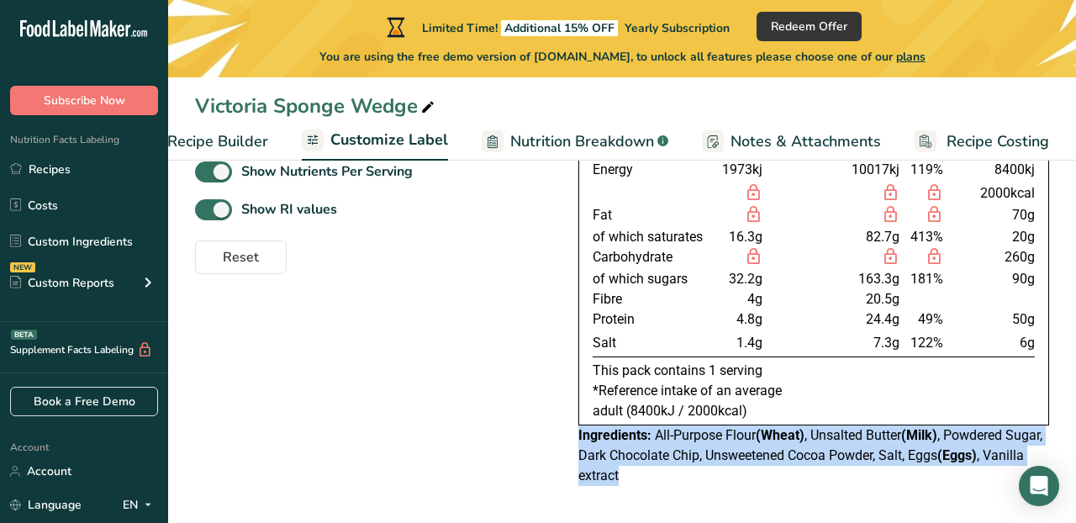
drag, startPoint x: 670, startPoint y: 481, endPoint x: 572, endPoint y: 441, distance: 105.2
click at [572, 441] on div "Choose your label style UK Mandatory Label "Back of Pack" USA (FDA) Standard FD…" at bounding box center [622, 283] width 854 height 426
copy div "Ingredients: All-Purpose Flour (Wheat) , Unsalted Butter (Milk) , Powdered Suga…"
